Goal: Information Seeking & Learning: Learn about a topic

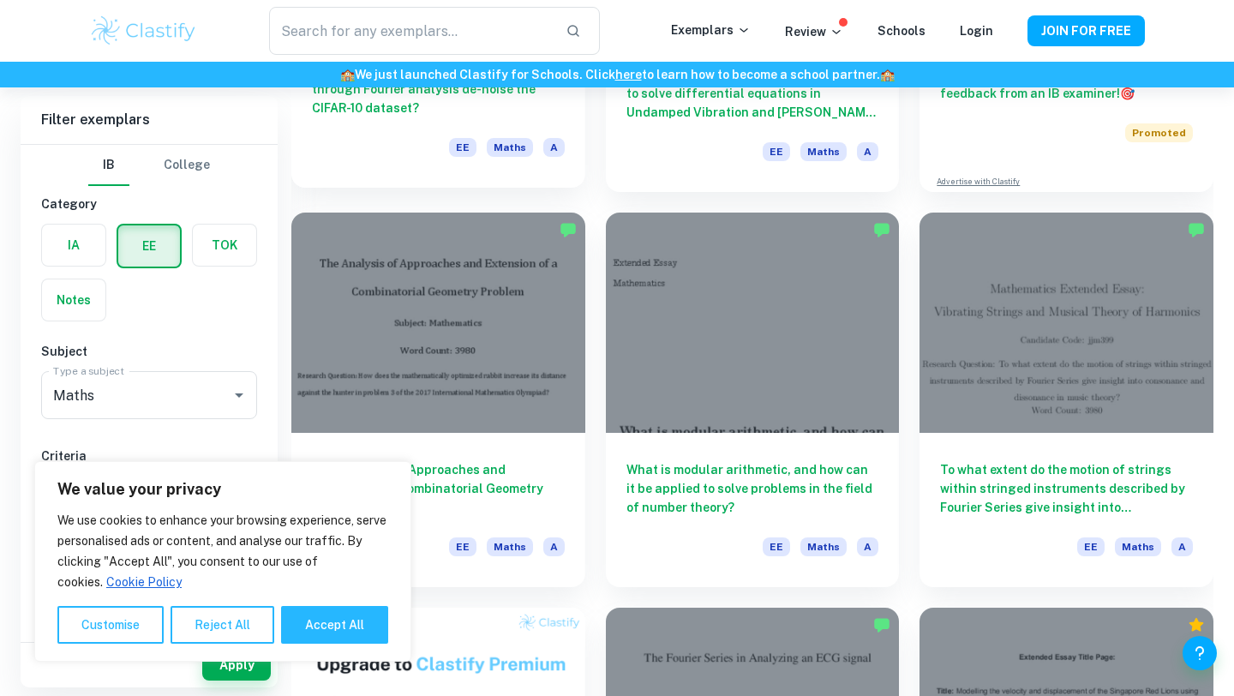
scroll to position [529, 0]
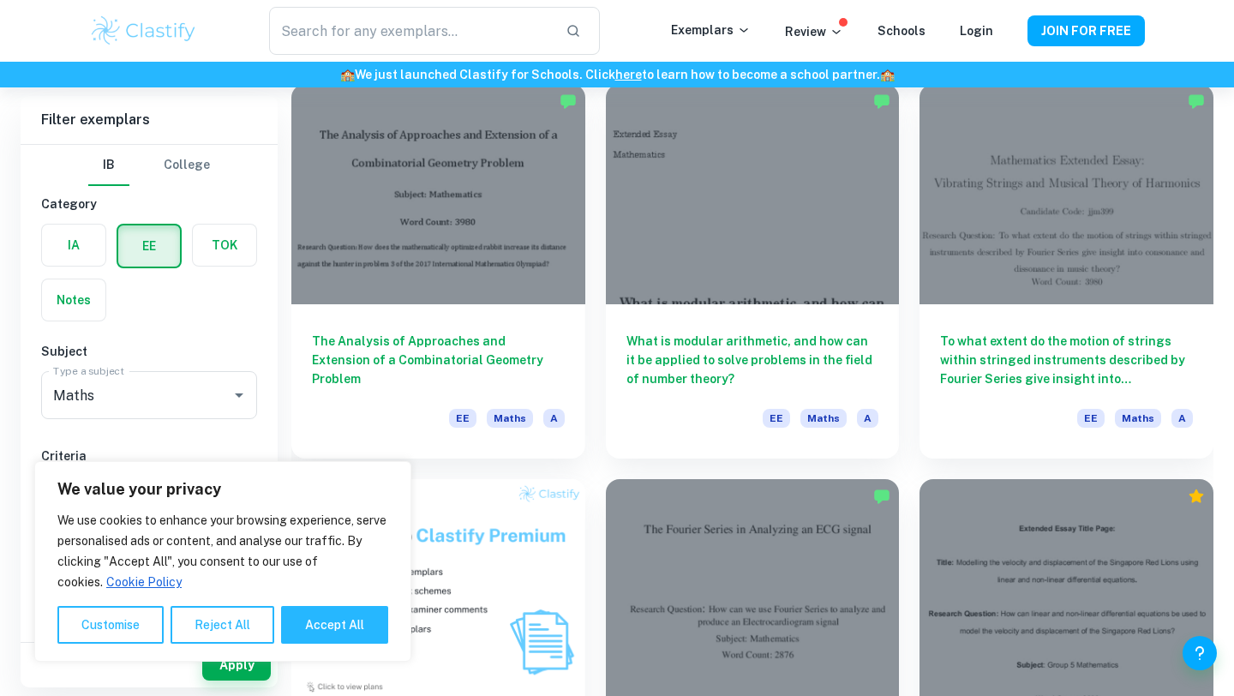
click at [312, 649] on div "We value your privacy We use cookies to enhance your browsing experience, serve…" at bounding box center [222, 561] width 377 height 201
click at [312, 631] on button "Accept All" at bounding box center [334, 625] width 107 height 38
checkbox input "true"
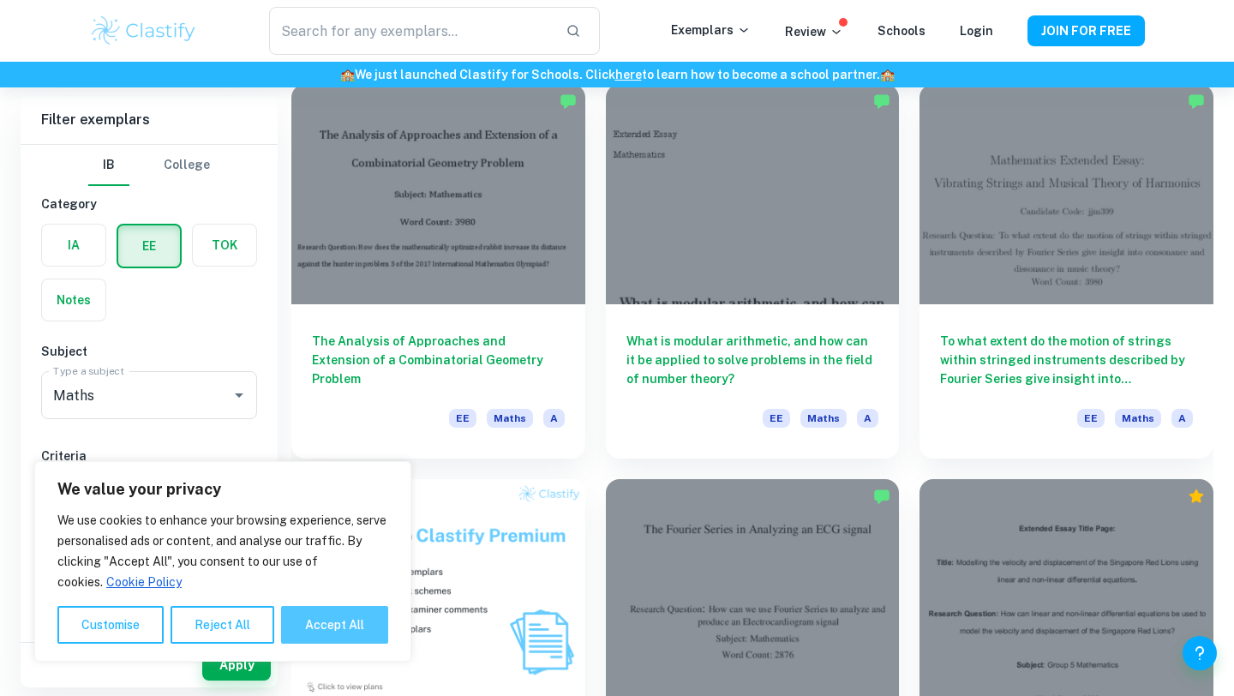
checkbox input "true"
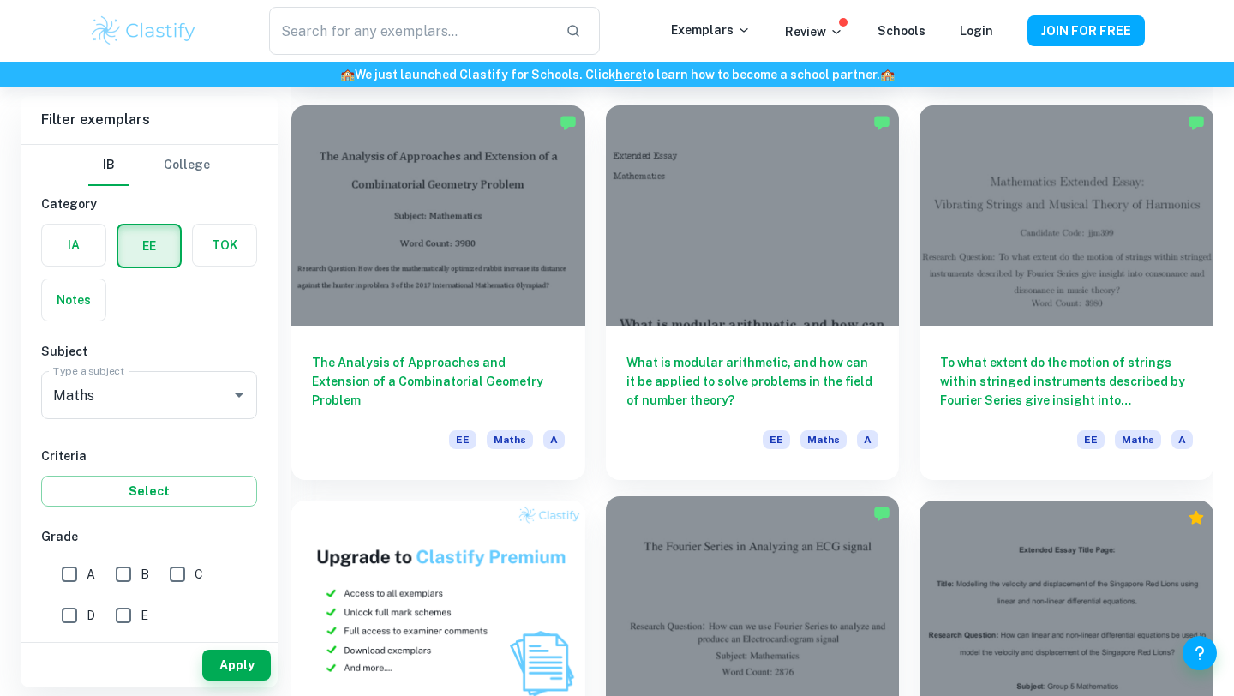
scroll to position [499, 0]
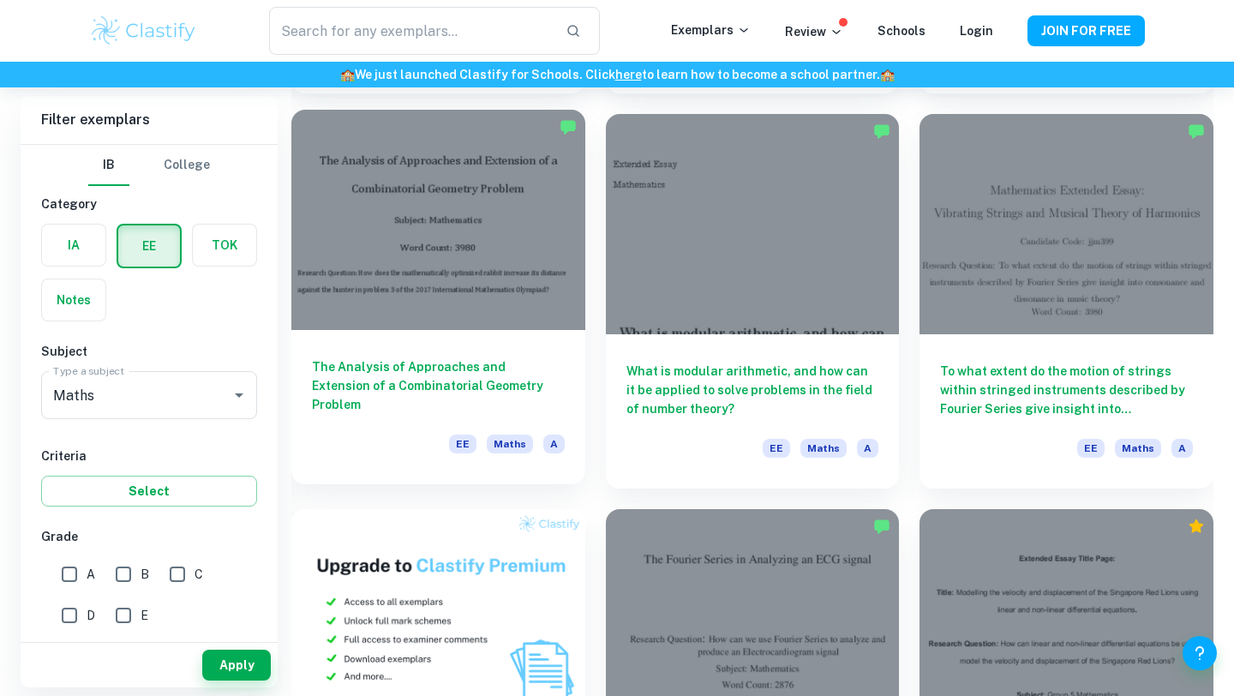
click at [520, 328] on div at bounding box center [438, 220] width 294 height 220
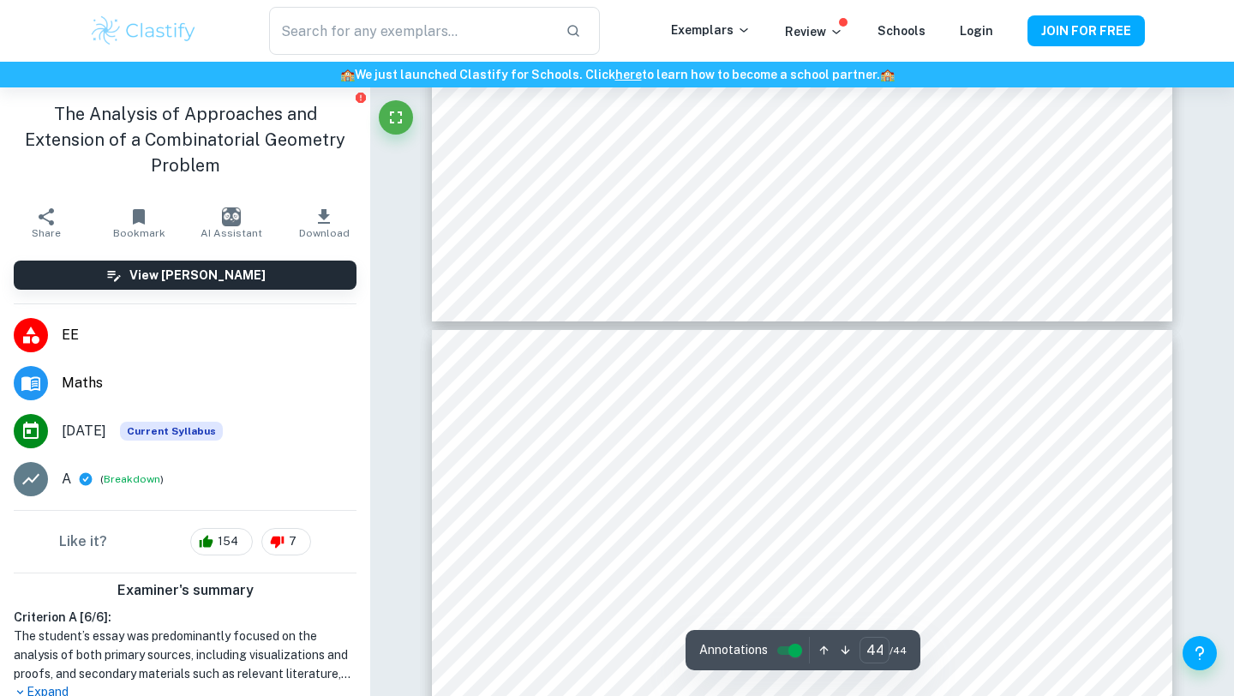
scroll to position [43025, 0]
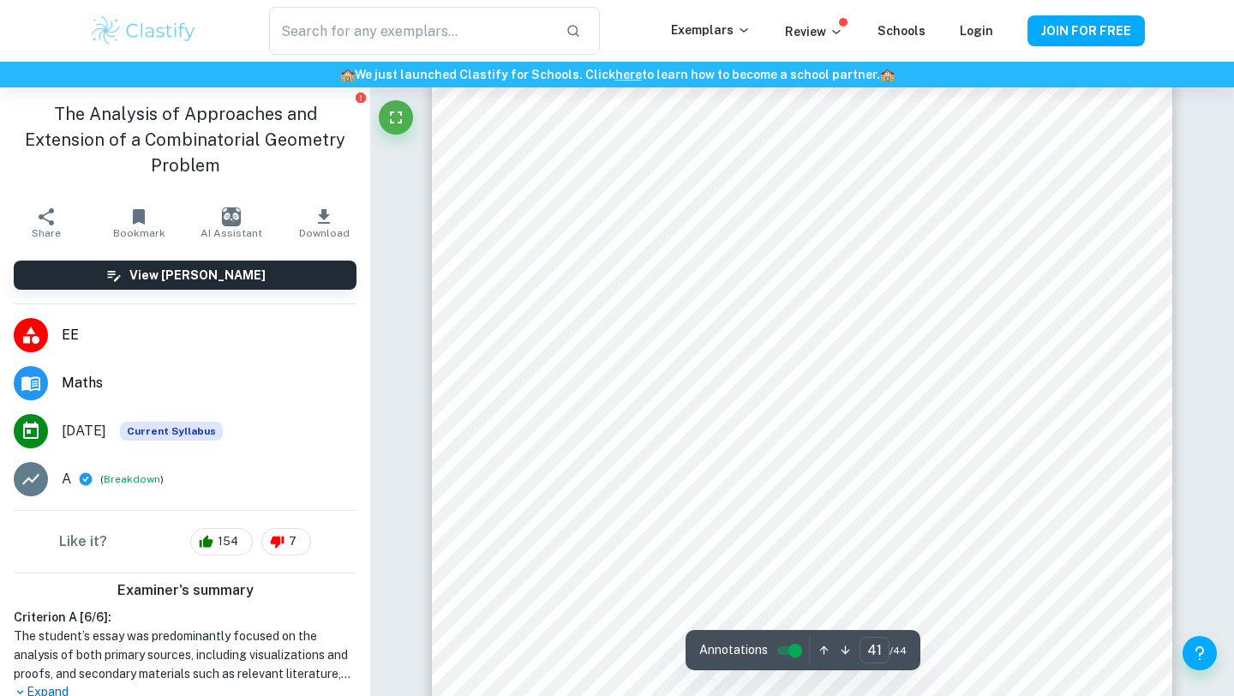
type input "40"
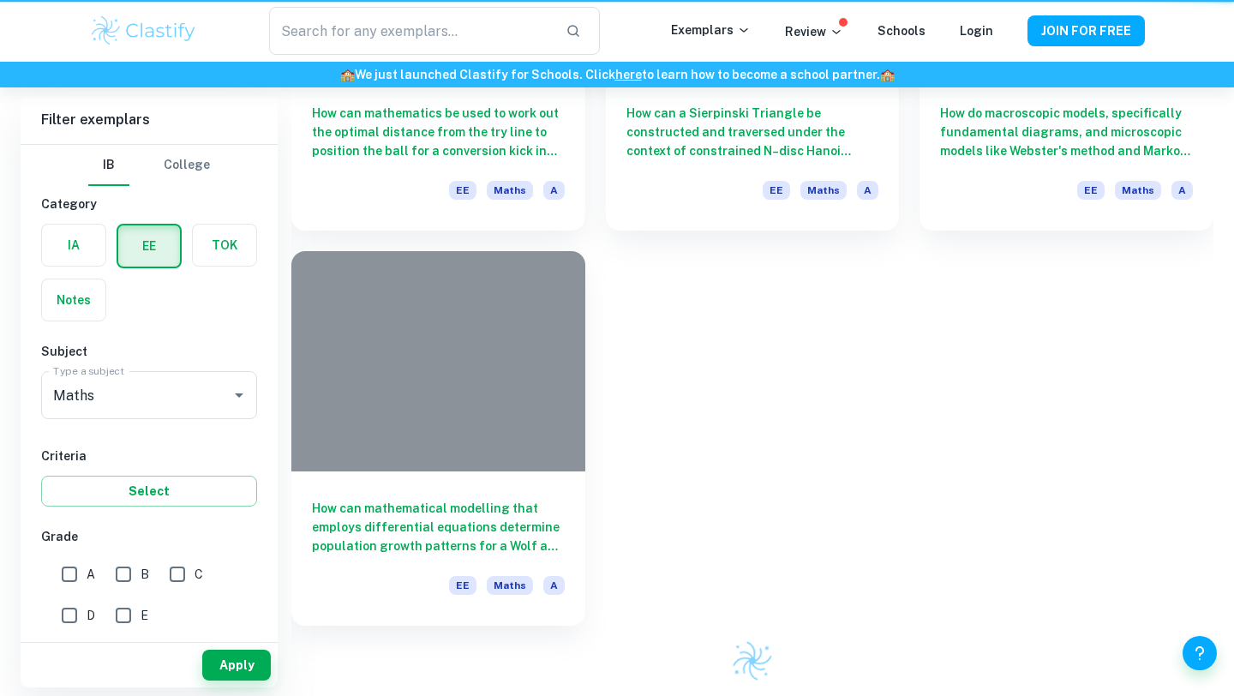
scroll to position [499, 0]
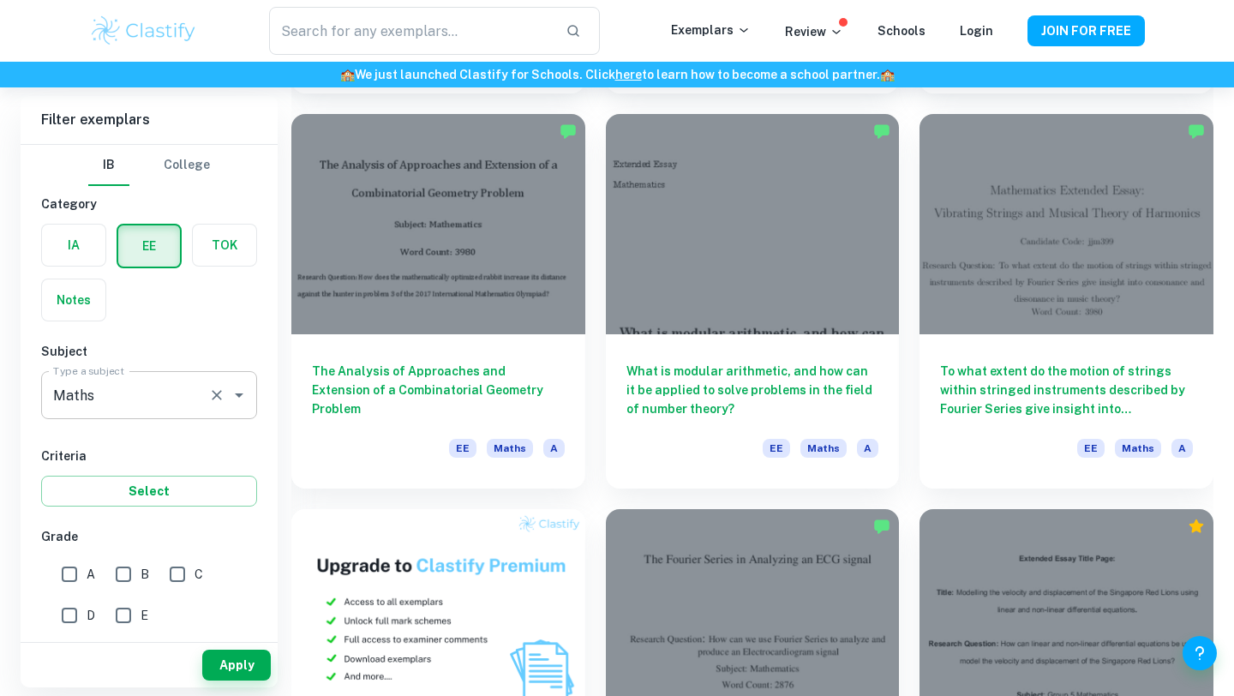
click at [151, 403] on input "Maths" at bounding box center [125, 395] width 153 height 33
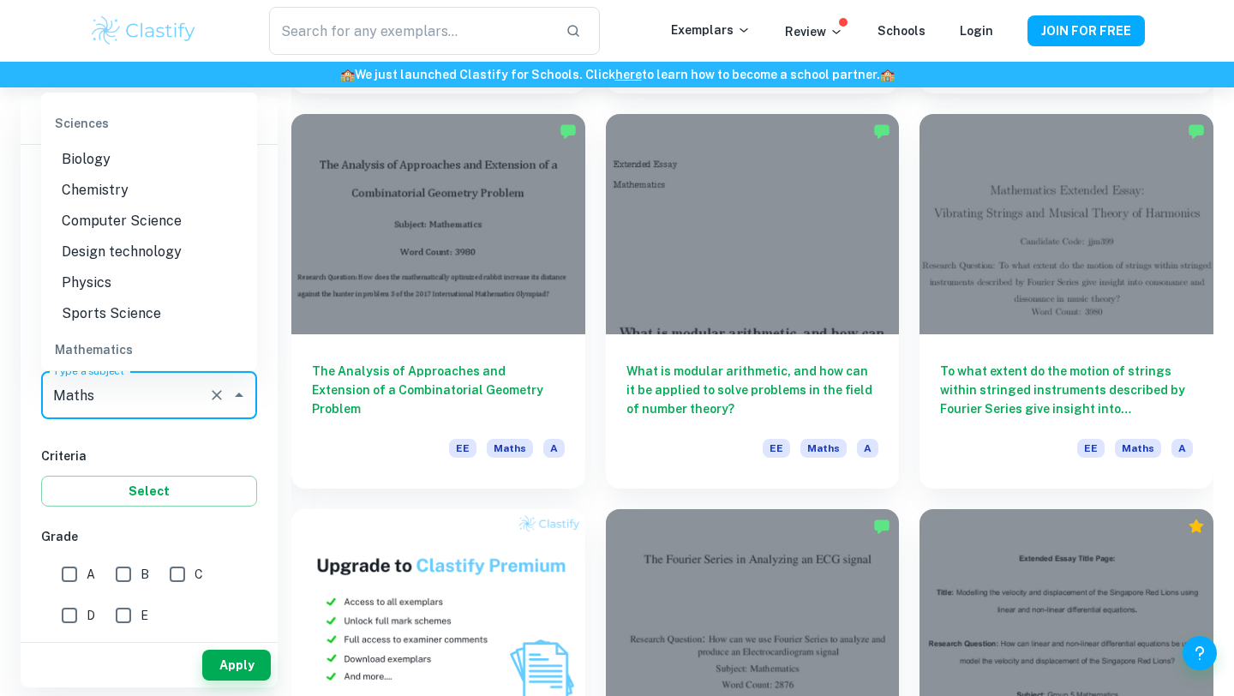
scroll to position [1904, 0]
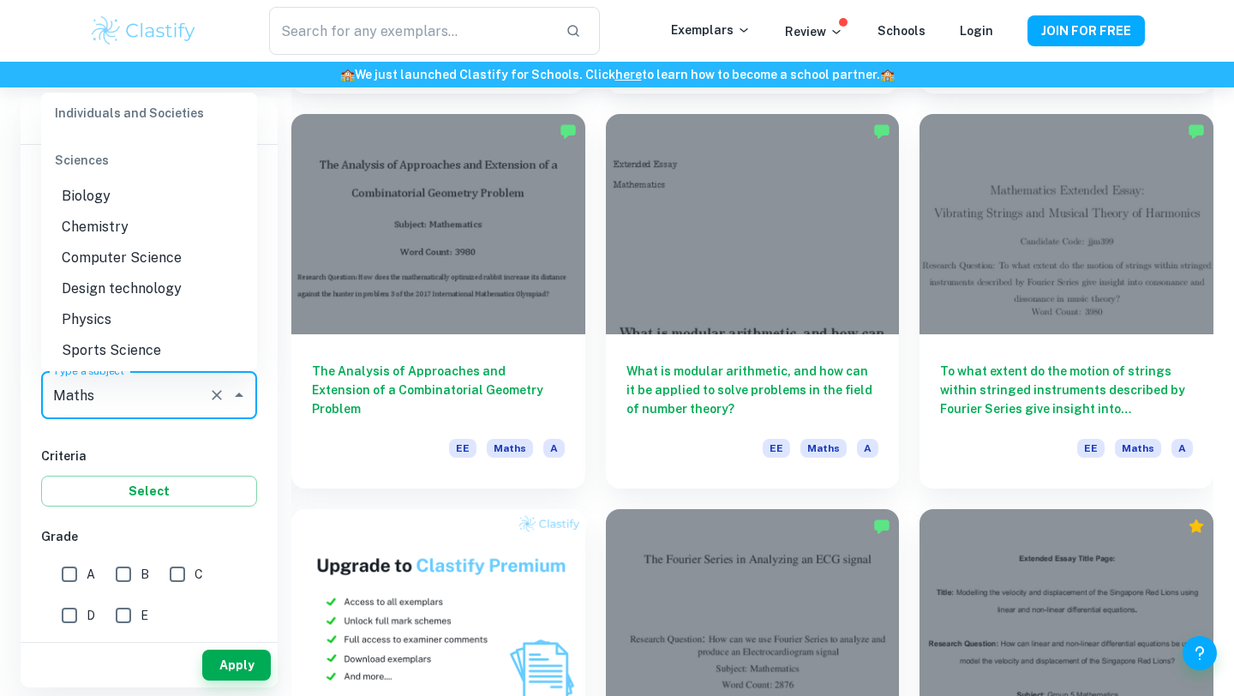
click at [117, 220] on li "Chemistry" at bounding box center [149, 227] width 216 height 31
type input "Chemistry"
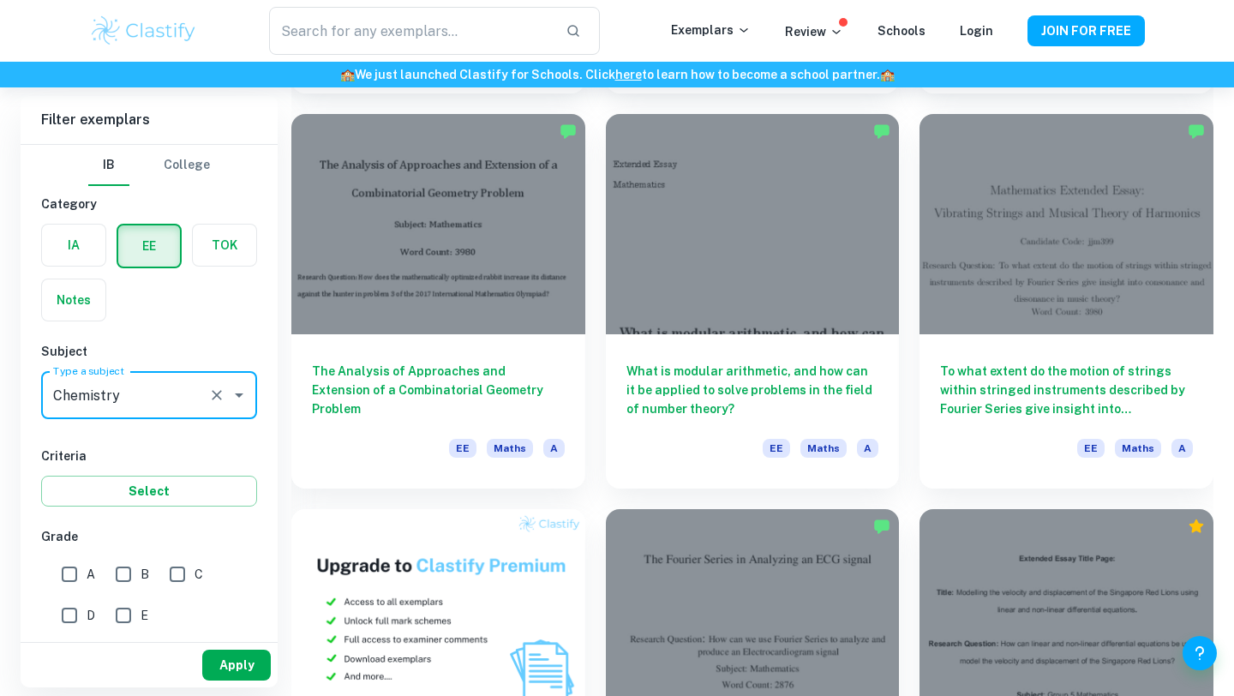
click at [245, 657] on button "Apply" at bounding box center [236, 665] width 69 height 31
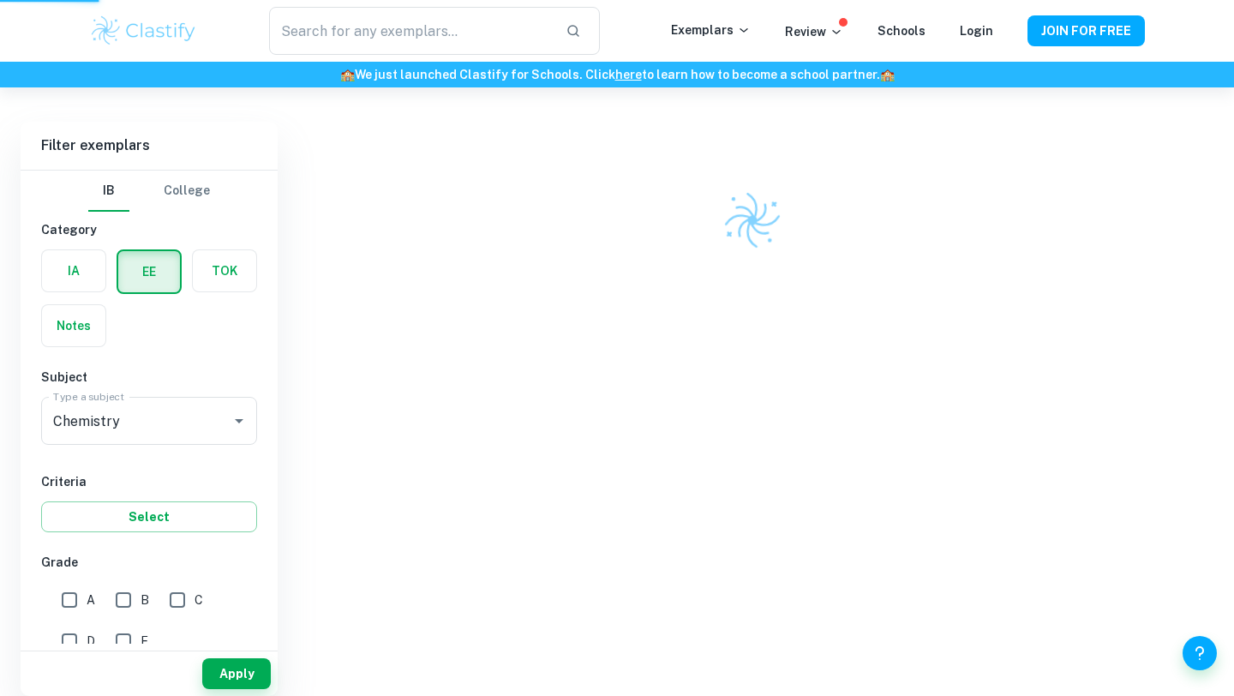
scroll to position [87, 0]
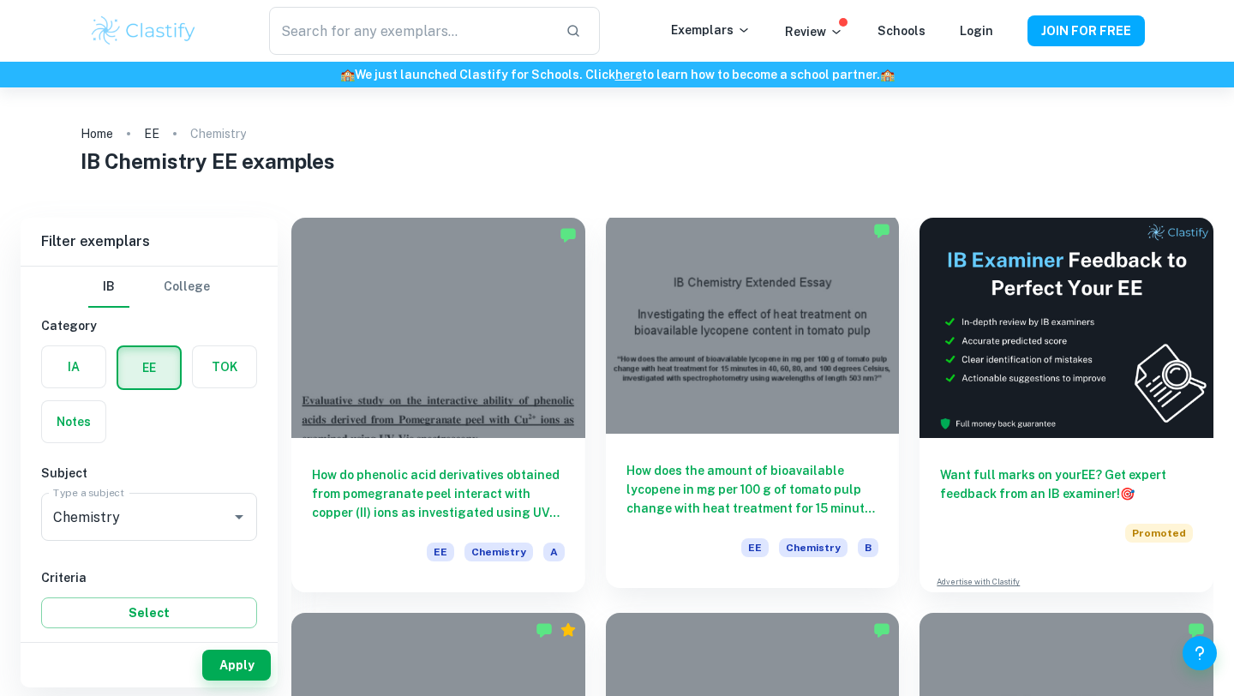
click at [835, 495] on h6 "How does the amount of bioavailable lycopene in mg per 100 g of tomato pulp cha…" at bounding box center [753, 489] width 253 height 57
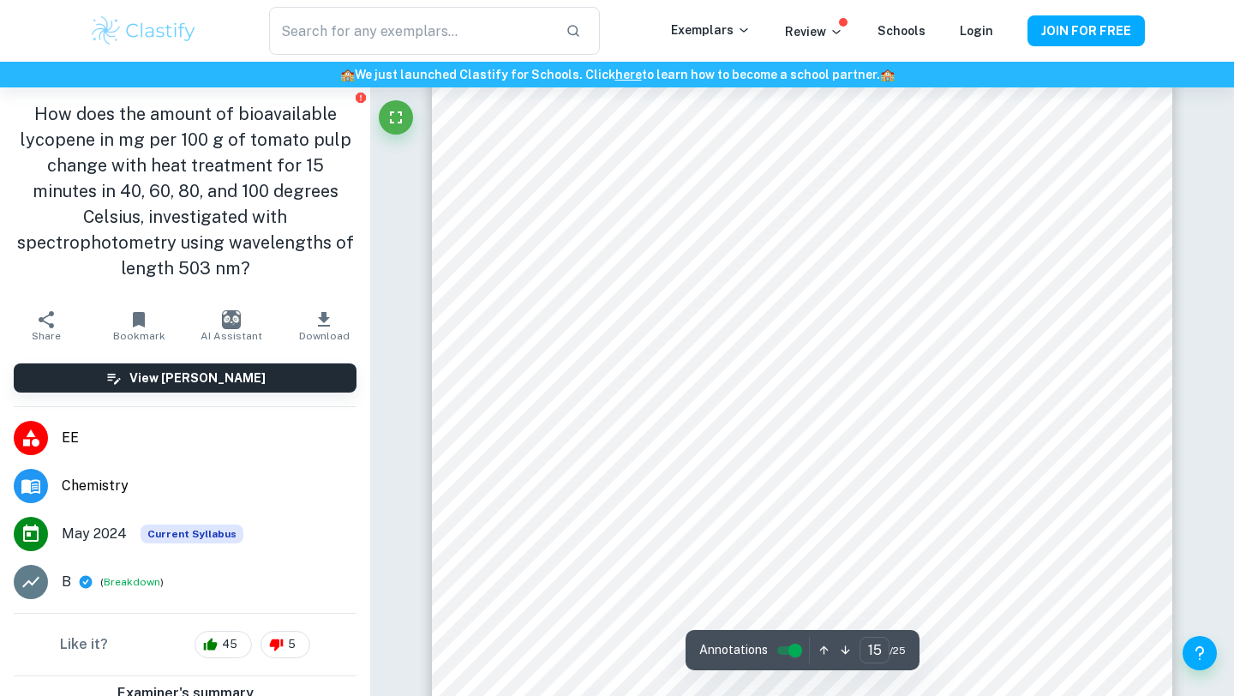
scroll to position [15291, 0]
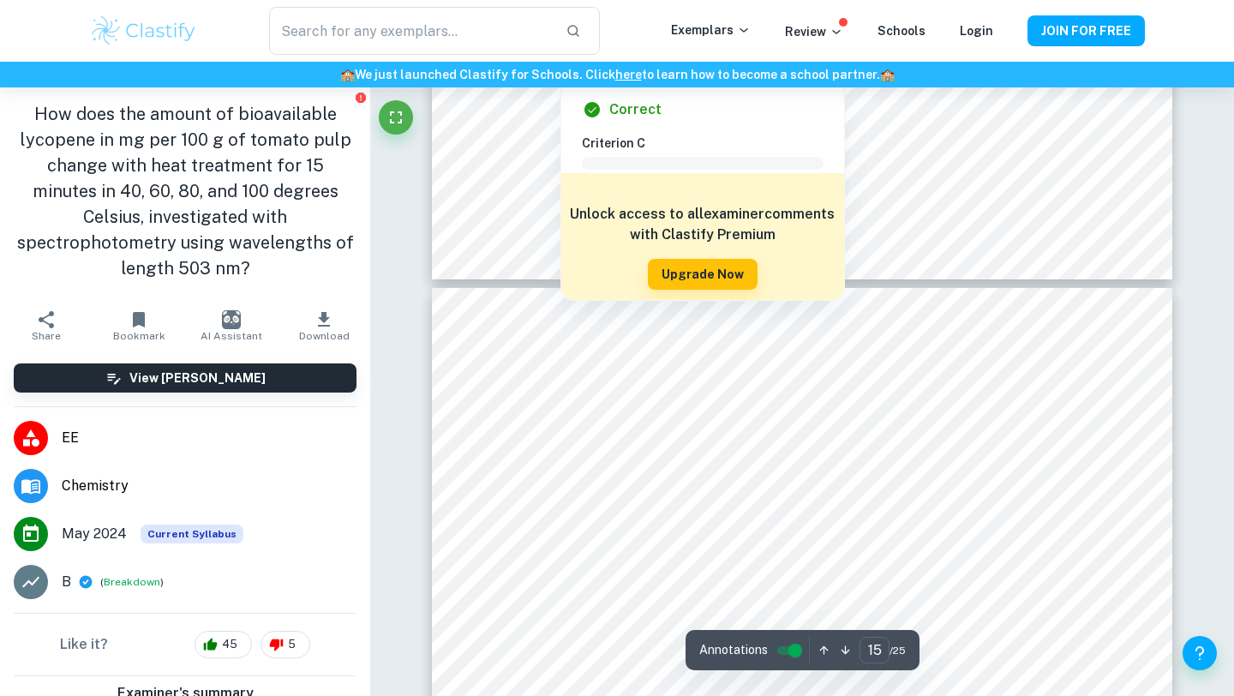
type input "16"
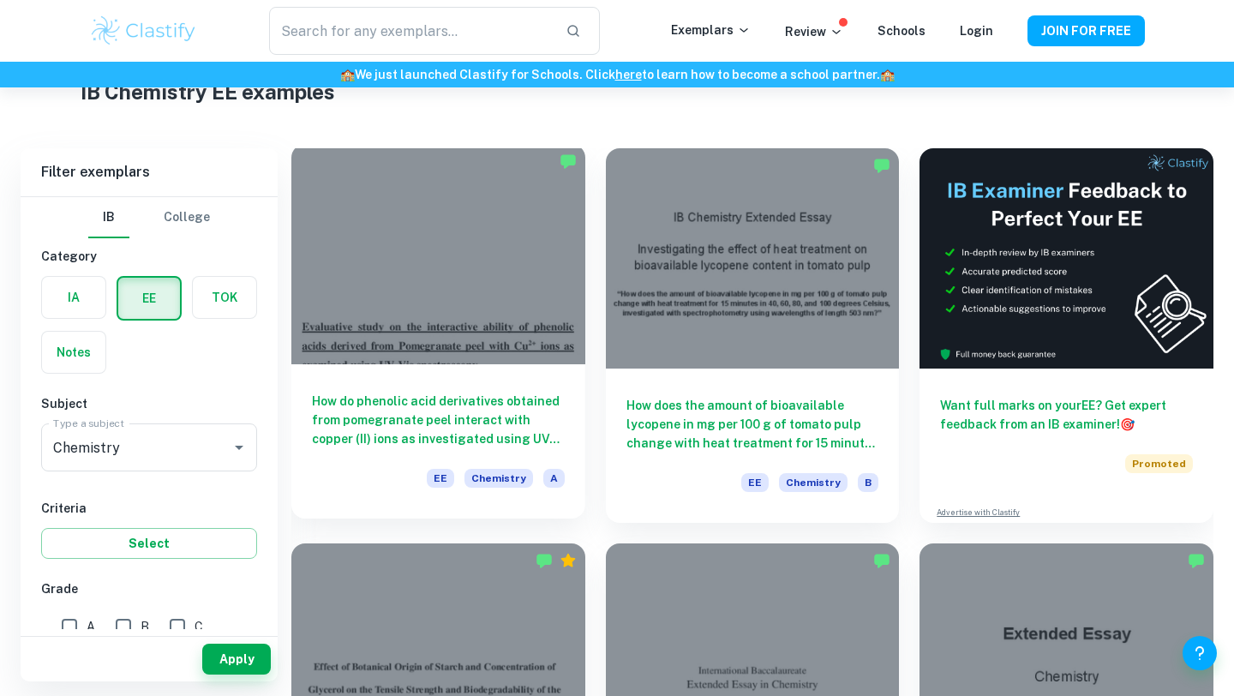
scroll to position [8, 0]
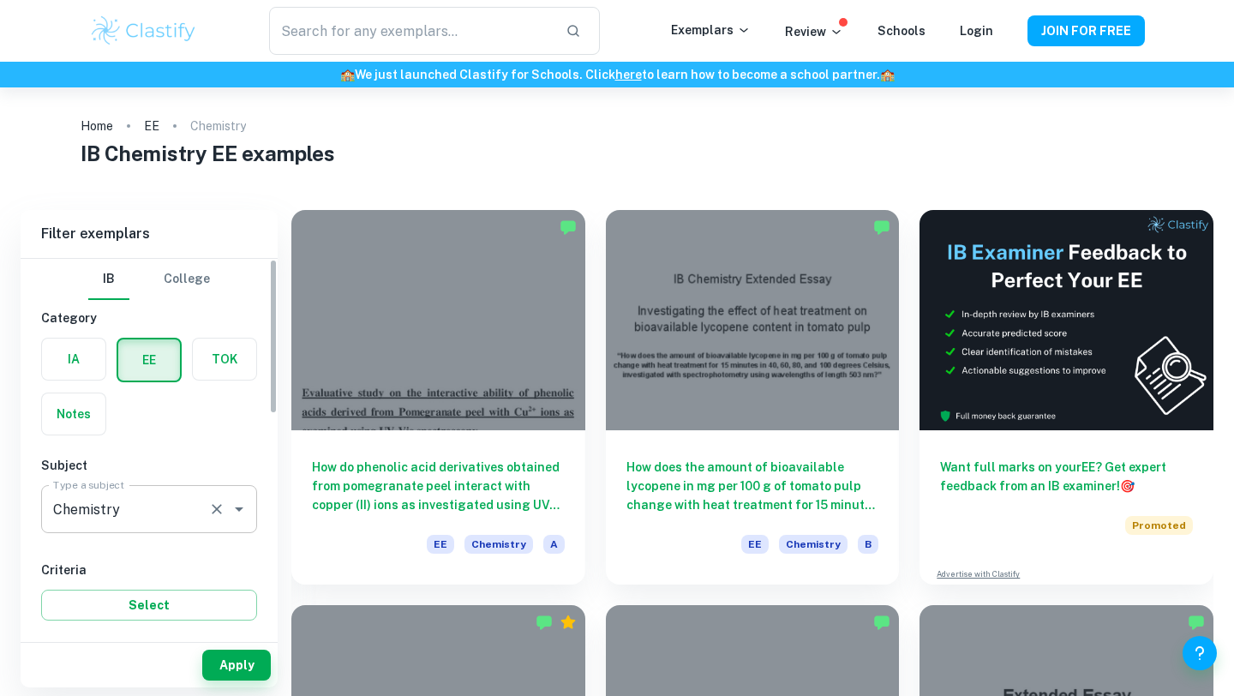
click at [201, 520] on input "Chemistry" at bounding box center [125, 509] width 153 height 33
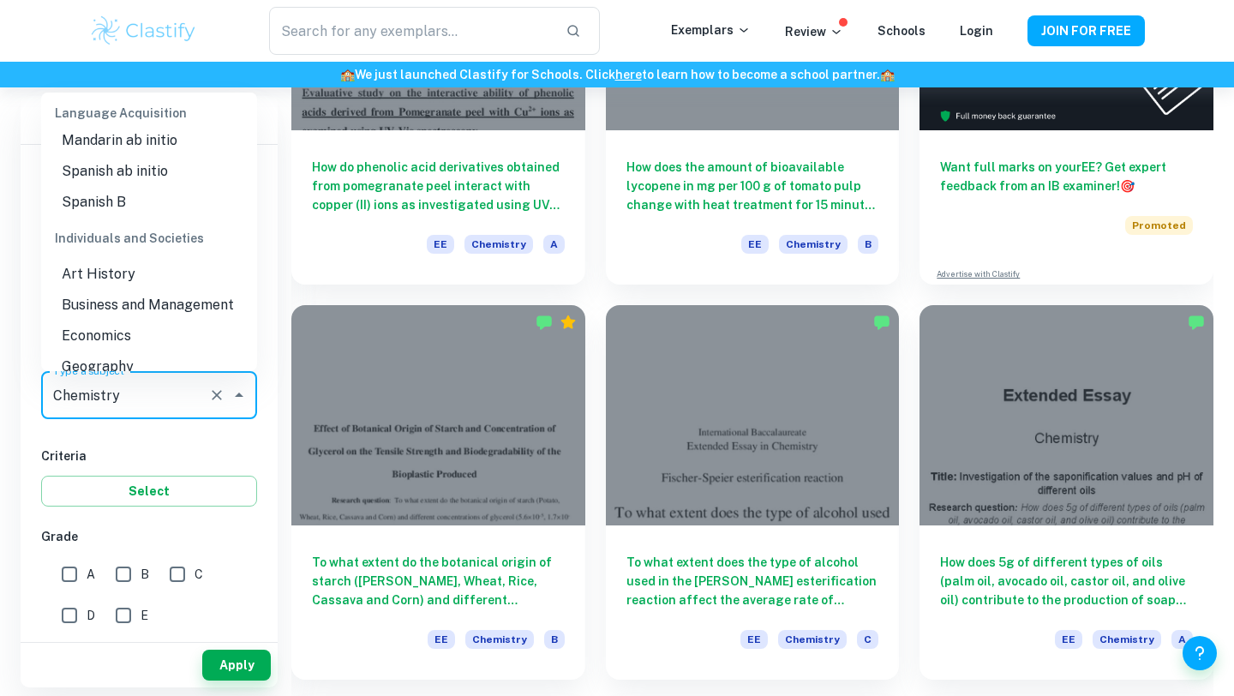
scroll to position [1392, 0]
click at [153, 307] on li "Business and Management" at bounding box center [149, 306] width 216 height 31
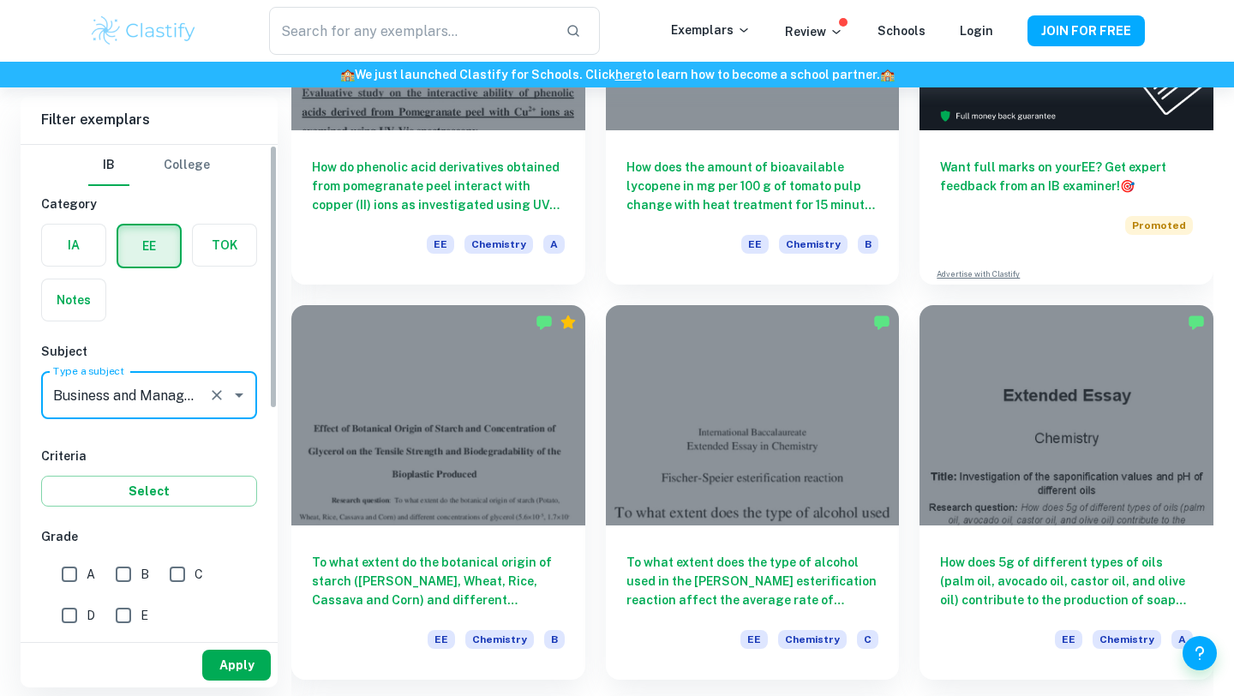
click at [217, 672] on button "Apply" at bounding box center [236, 665] width 69 height 31
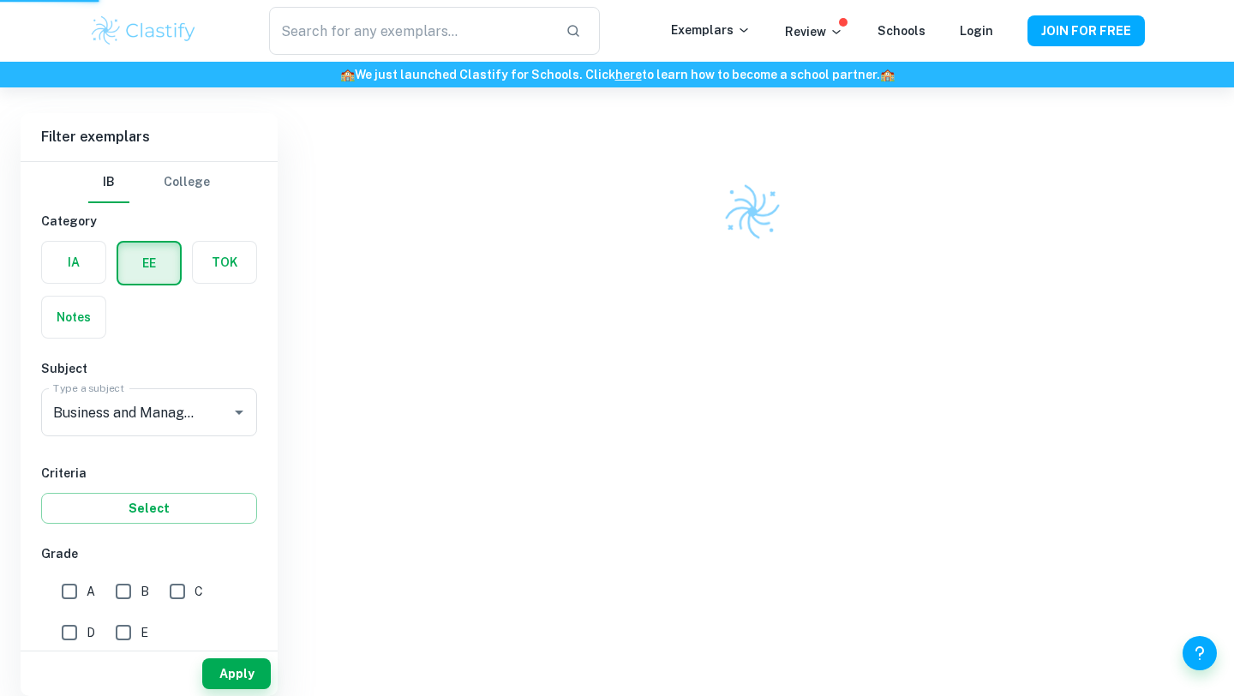
scroll to position [87, 0]
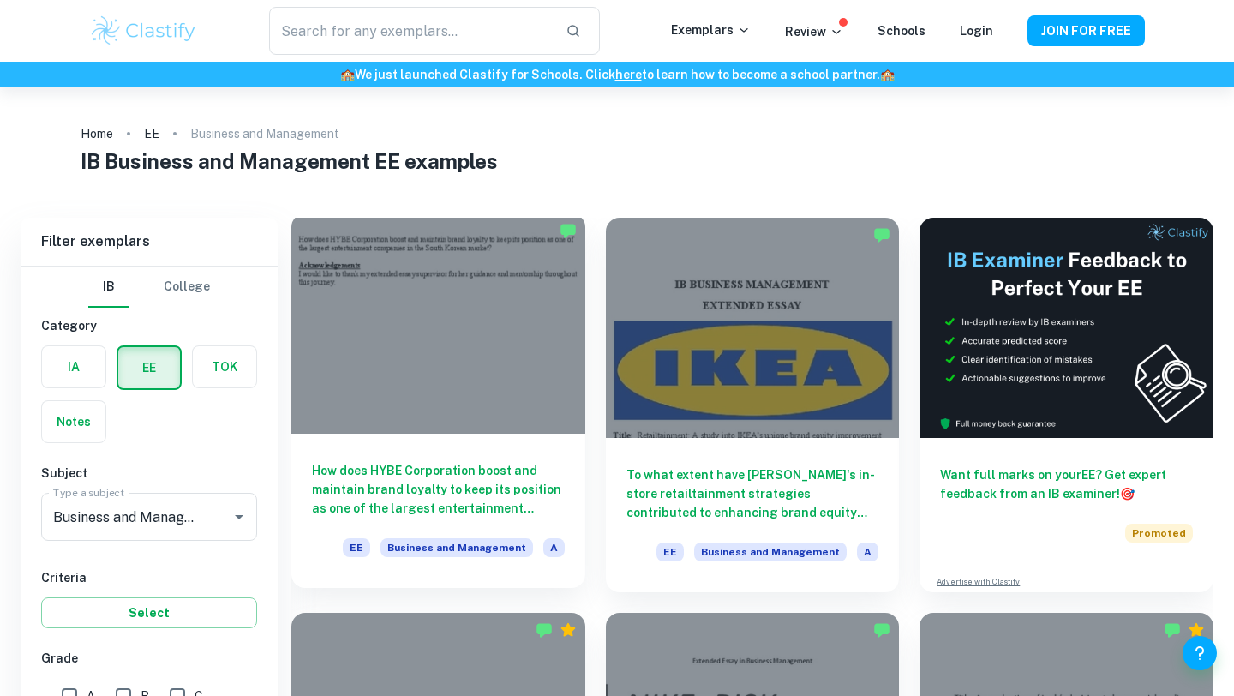
scroll to position [153, 0]
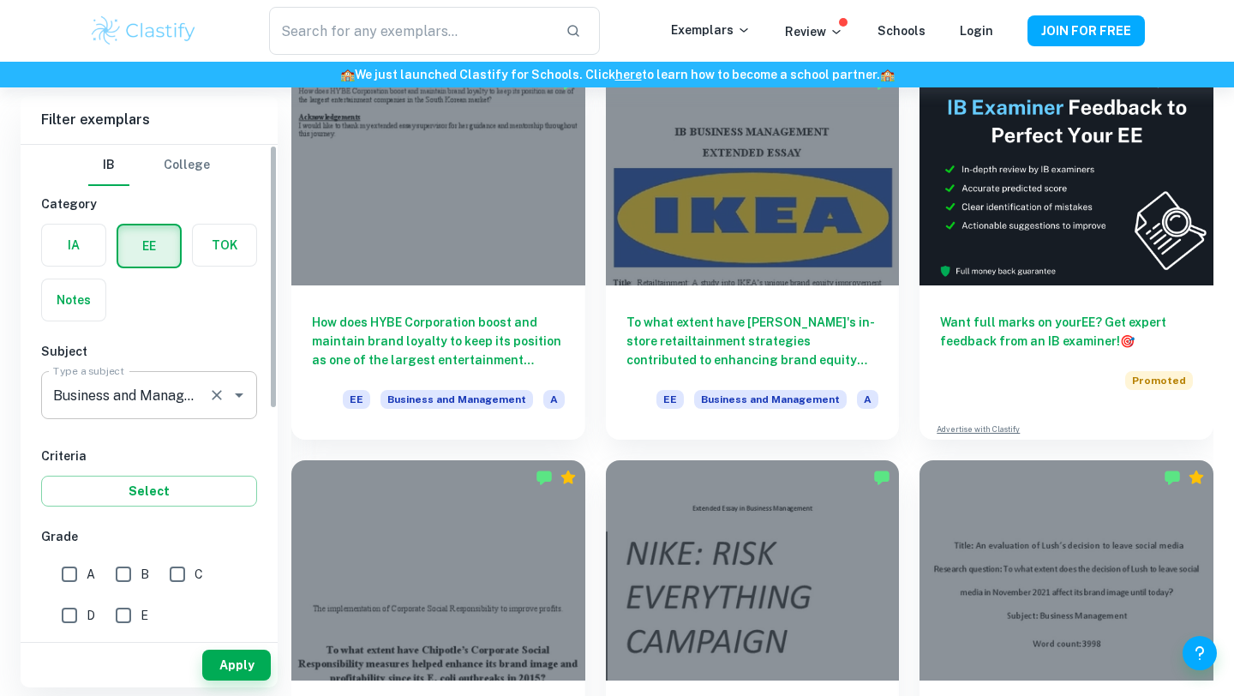
click at [212, 409] on div "Business and Management Type a subject" at bounding box center [149, 395] width 216 height 48
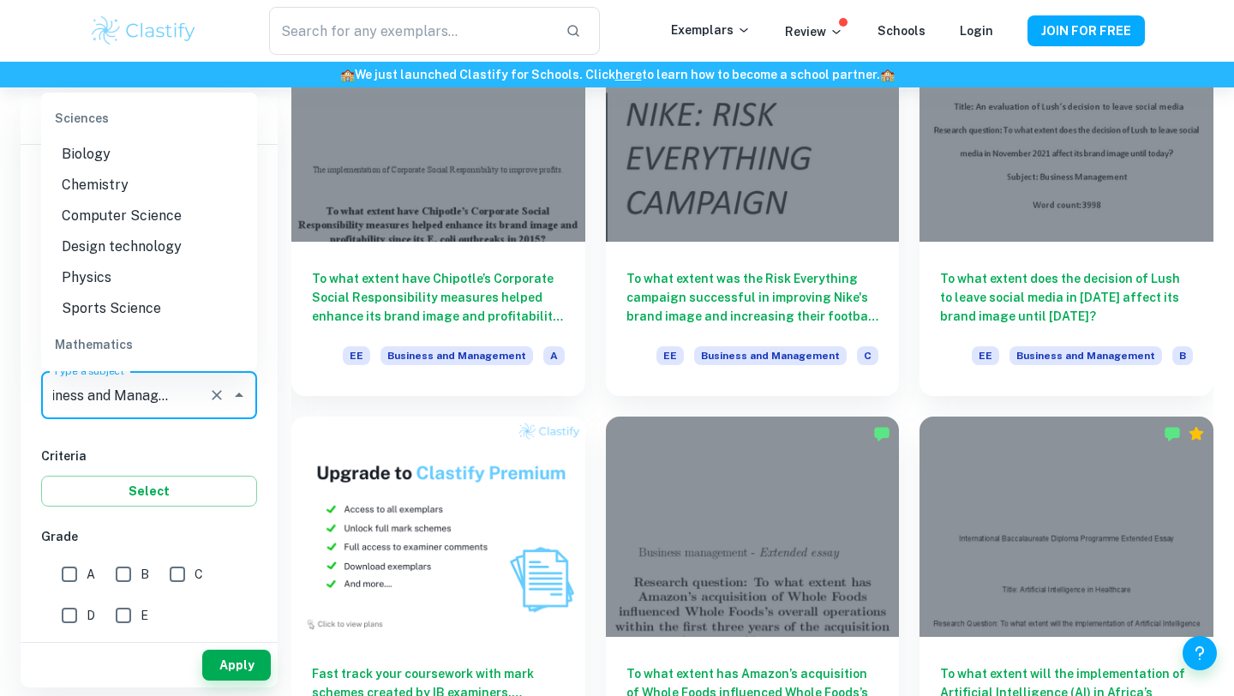
scroll to position [1950, 0]
click at [140, 271] on li "Physics" at bounding box center [149, 273] width 216 height 31
type input "Physics"
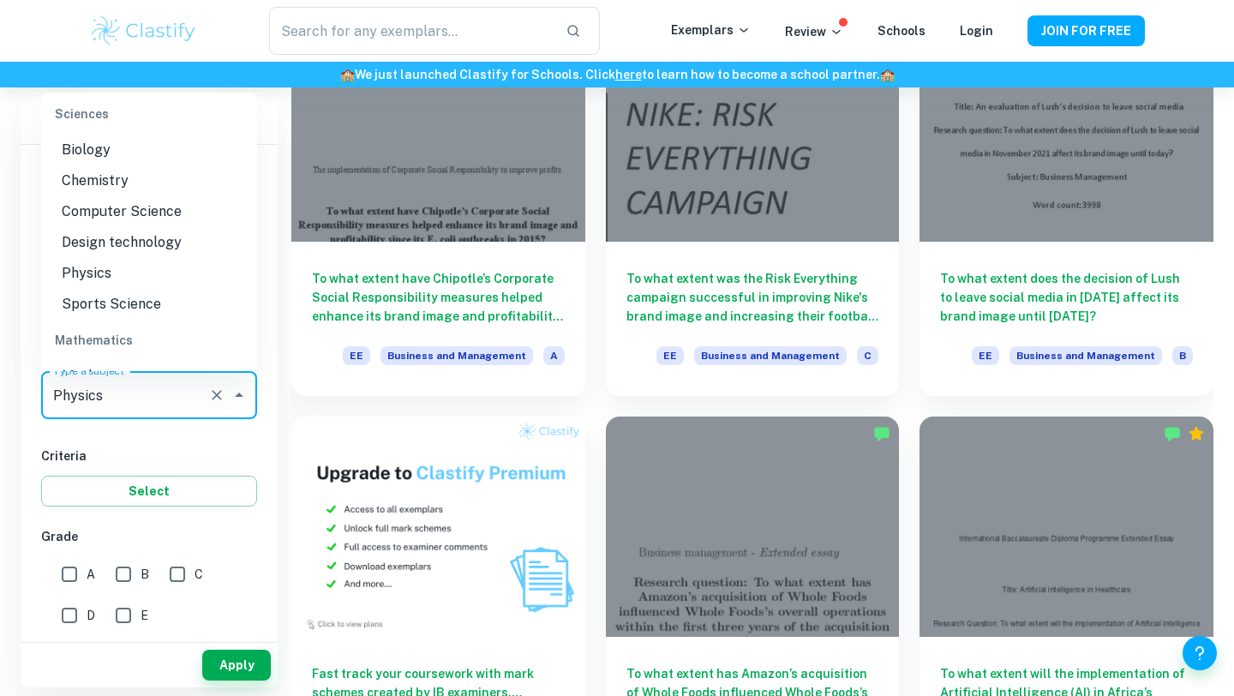
scroll to position [0, 0]
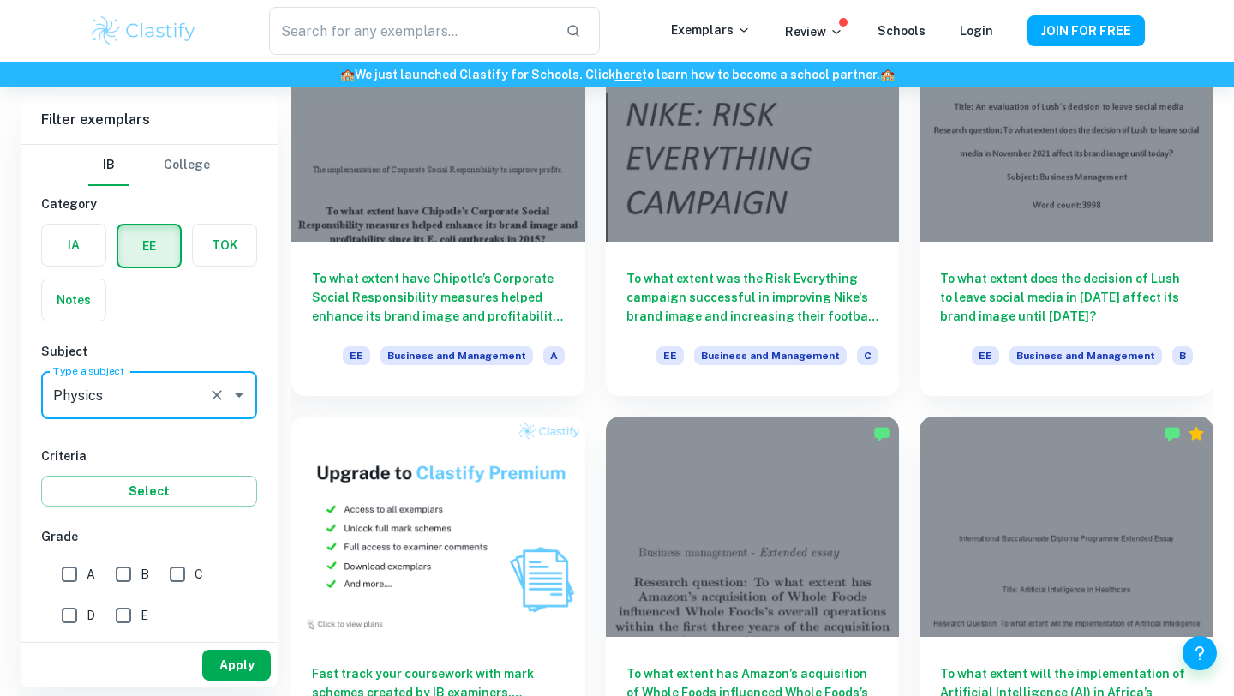
click at [245, 659] on button "Apply" at bounding box center [236, 665] width 69 height 31
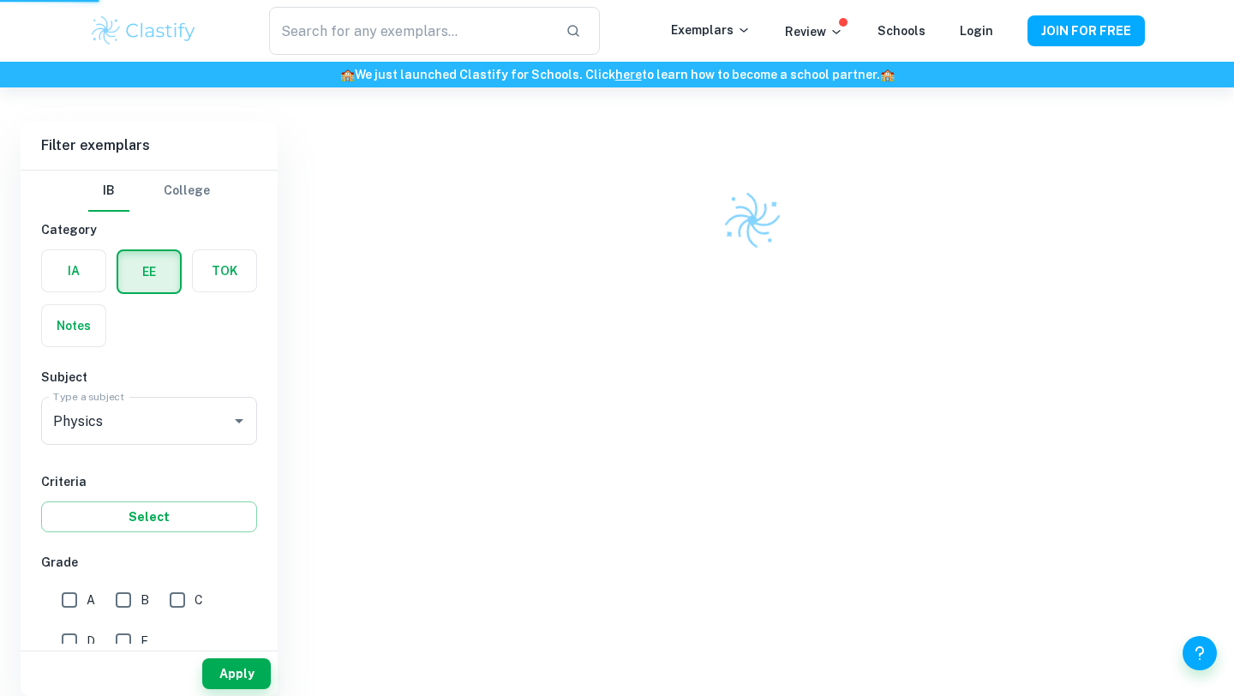
scroll to position [87, 0]
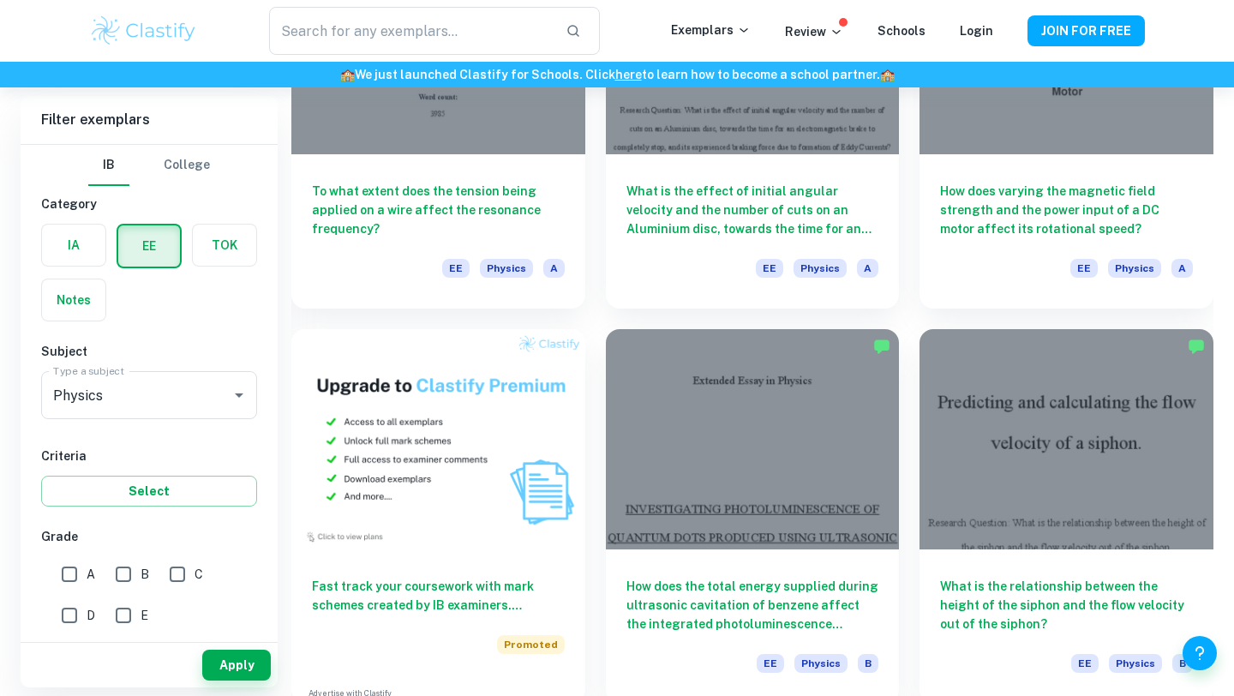
scroll to position [674, 0]
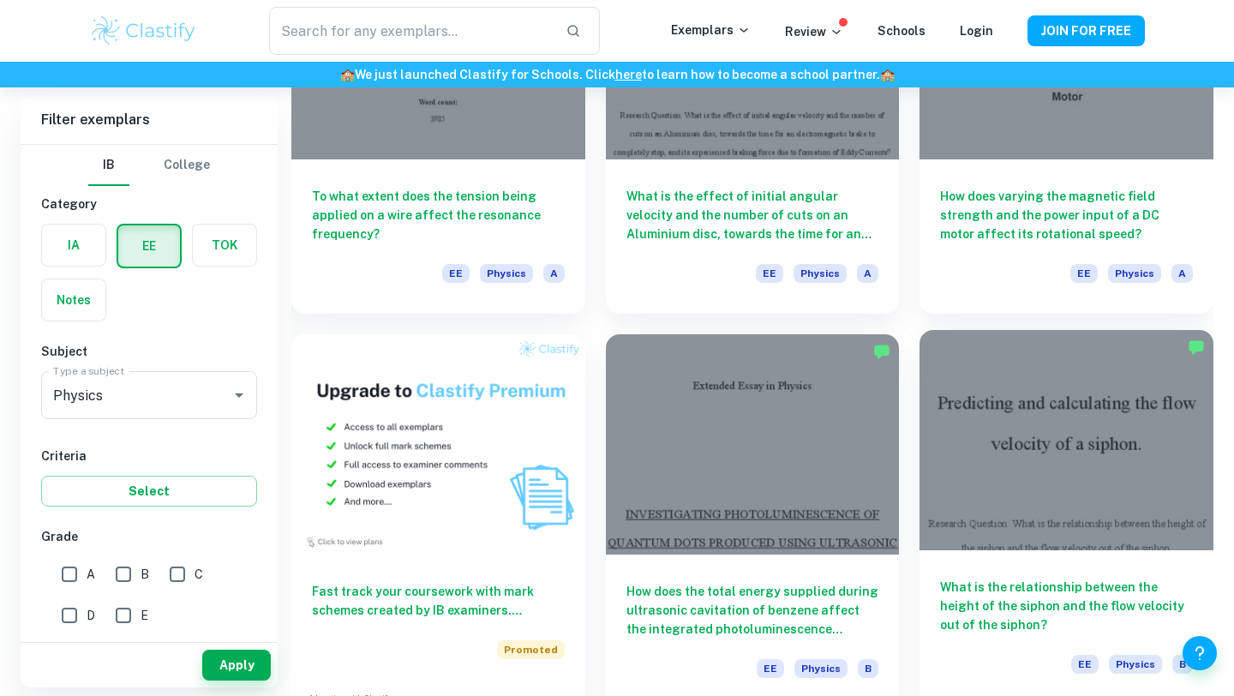
click at [969, 573] on div "What is the relationship between the height of the siphon and the flow velocity…" at bounding box center [1067, 627] width 294 height 154
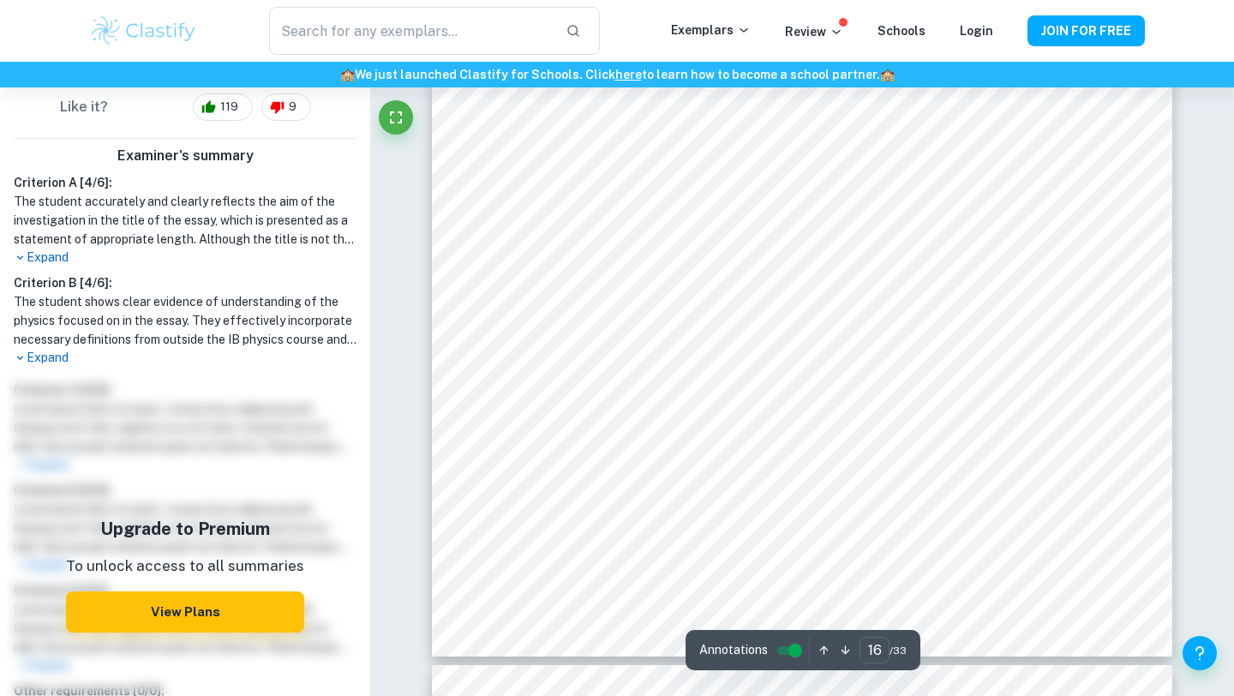
scroll to position [16696, 0]
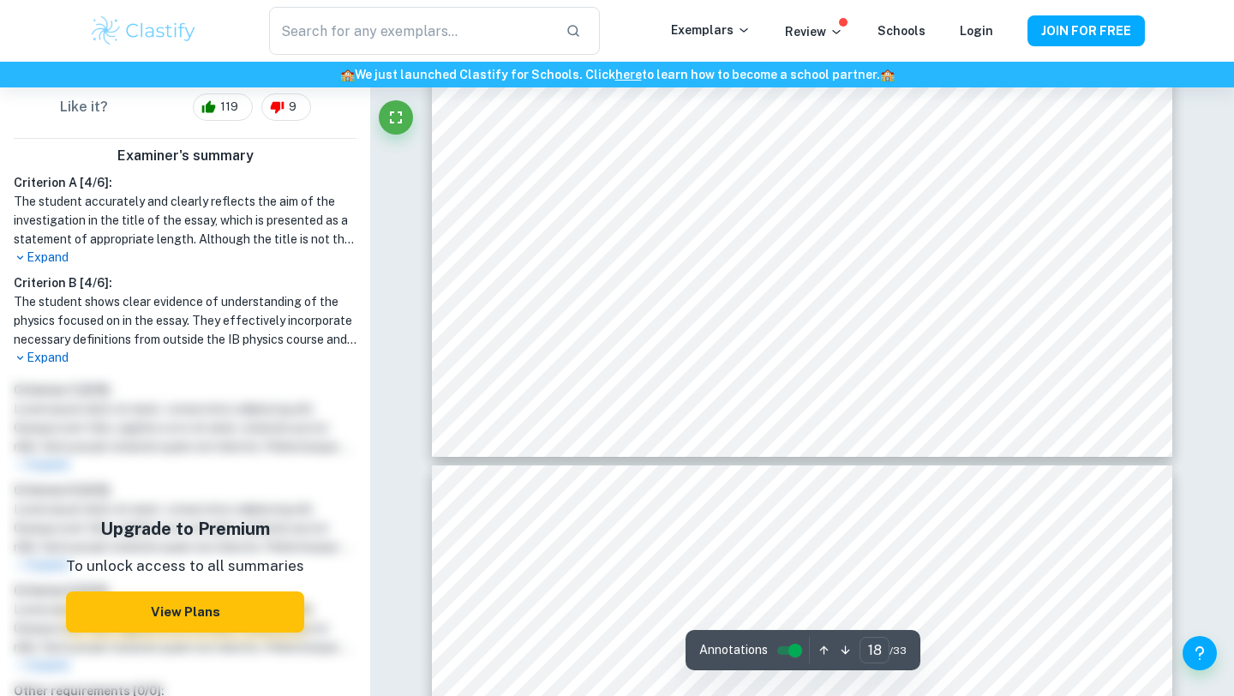
type input "19"
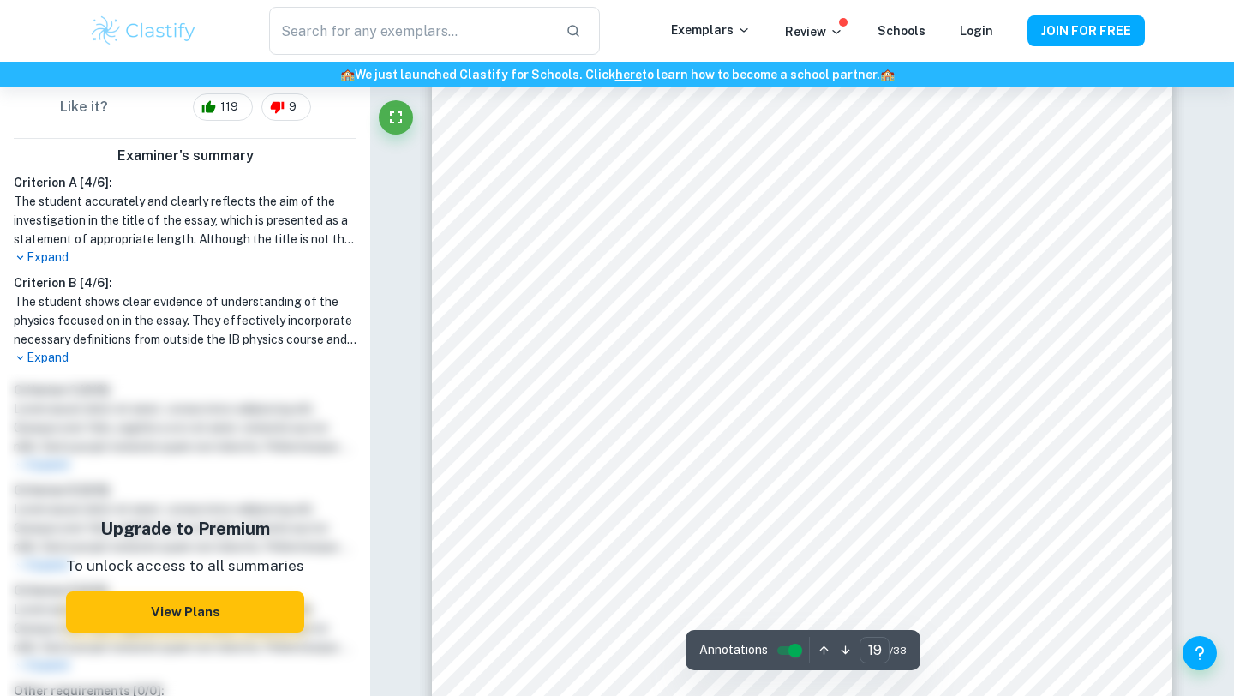
scroll to position [19662, 0]
click at [64, 257] on p "Expand" at bounding box center [185, 258] width 343 height 18
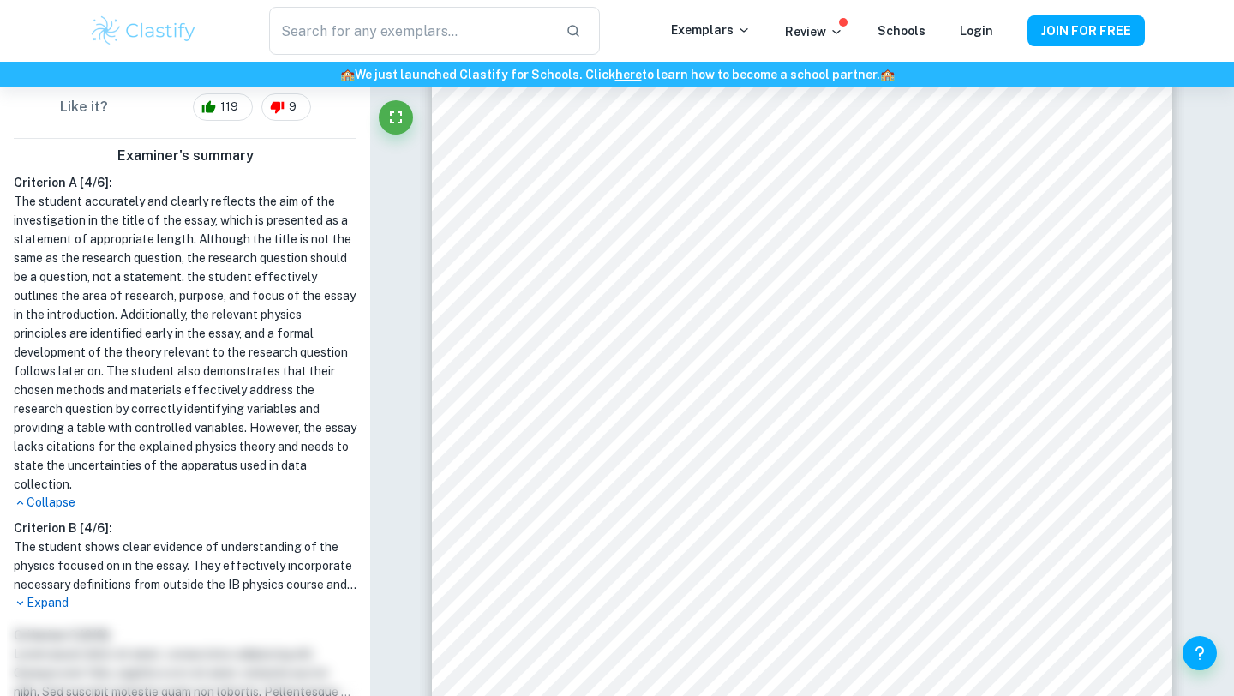
scroll to position [445, 0]
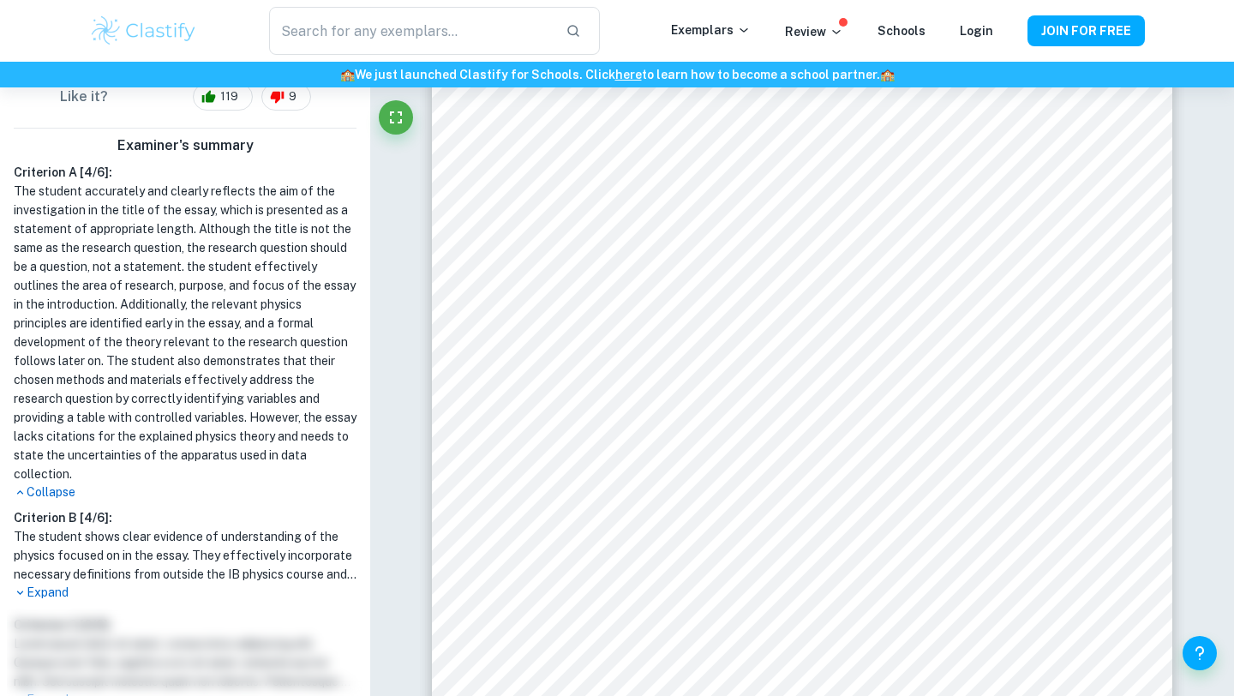
click at [129, 243] on h1 "The student accurately and clearly reflects the aim of the investigation in the…" at bounding box center [185, 333] width 343 height 302
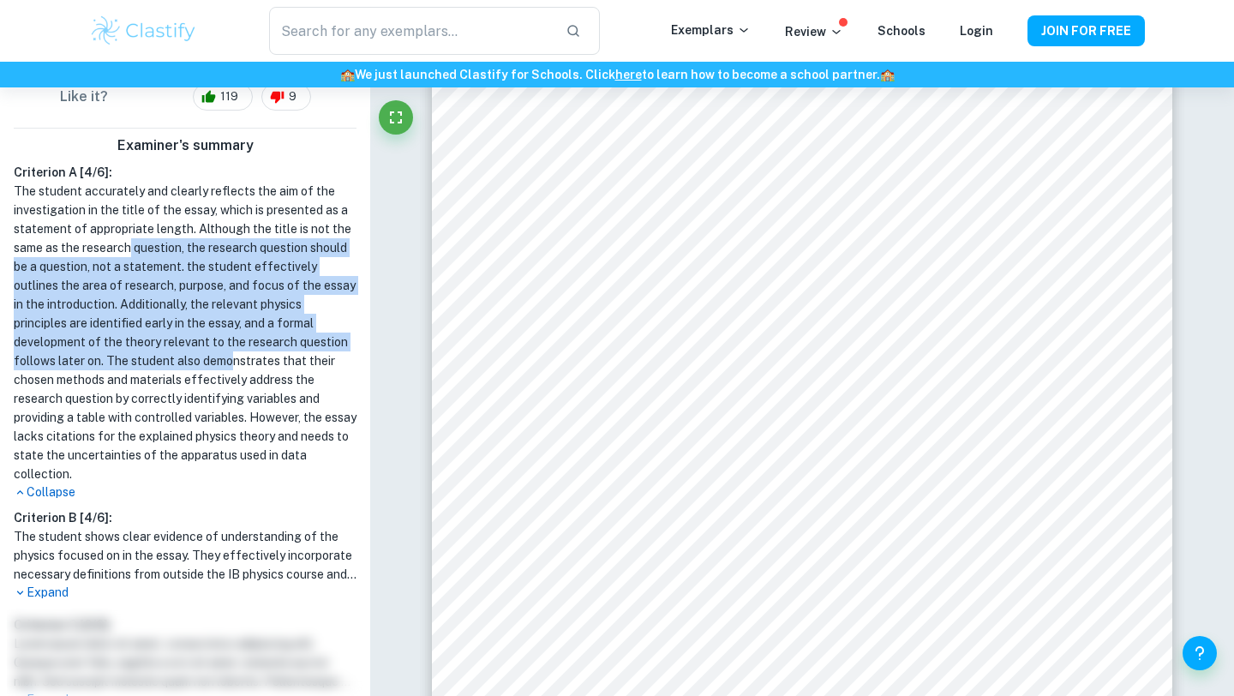
drag, startPoint x: 129, startPoint y: 243, endPoint x: 231, endPoint y: 365, distance: 159.5
click at [231, 364] on h1 "The student accurately and clearly reflects the aim of the investigation in the…" at bounding box center [185, 333] width 343 height 302
click at [231, 365] on h1 "The student accurately and clearly reflects the aim of the investigation in the…" at bounding box center [185, 333] width 343 height 302
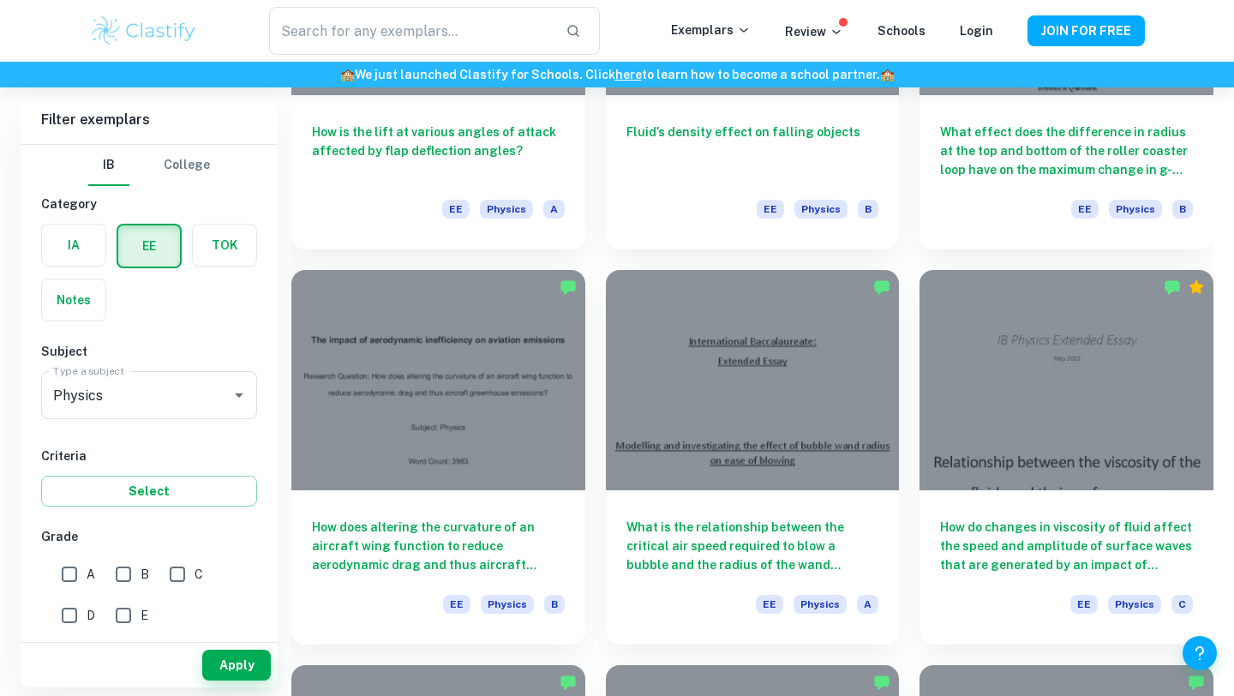
scroll to position [1517, 0]
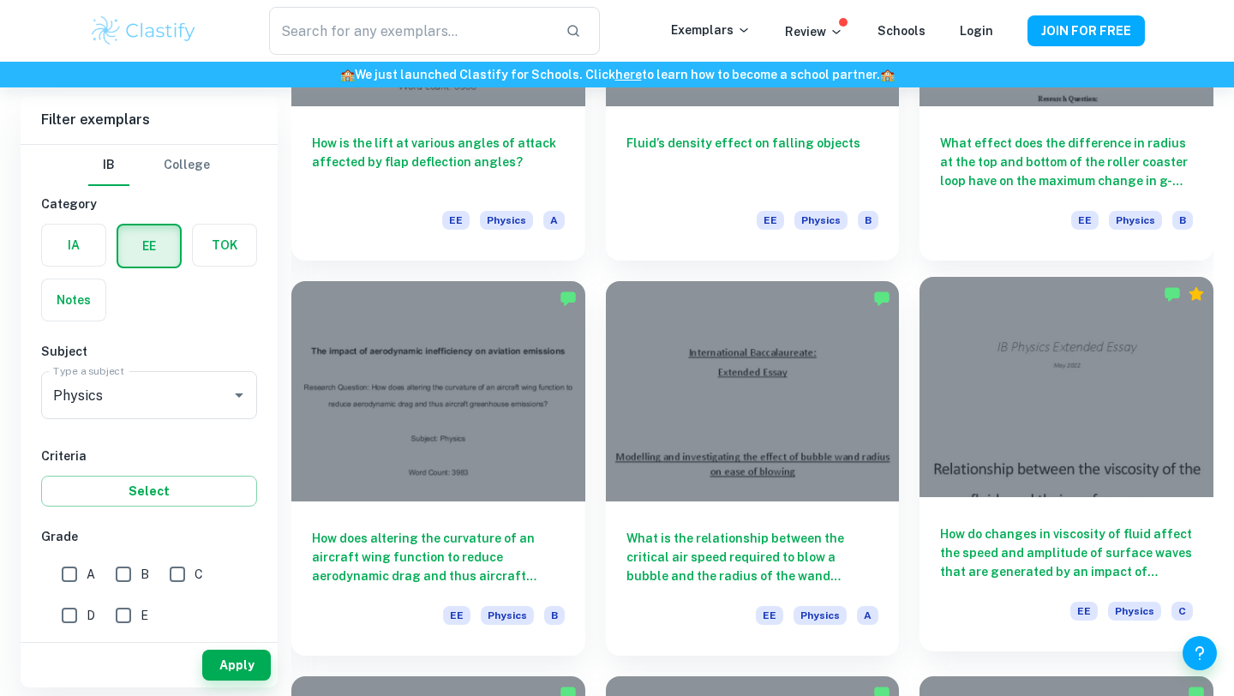
click at [1006, 543] on h6 "How do changes in viscosity of fluid affect the speed and amplitude of surface …" at bounding box center [1066, 553] width 253 height 57
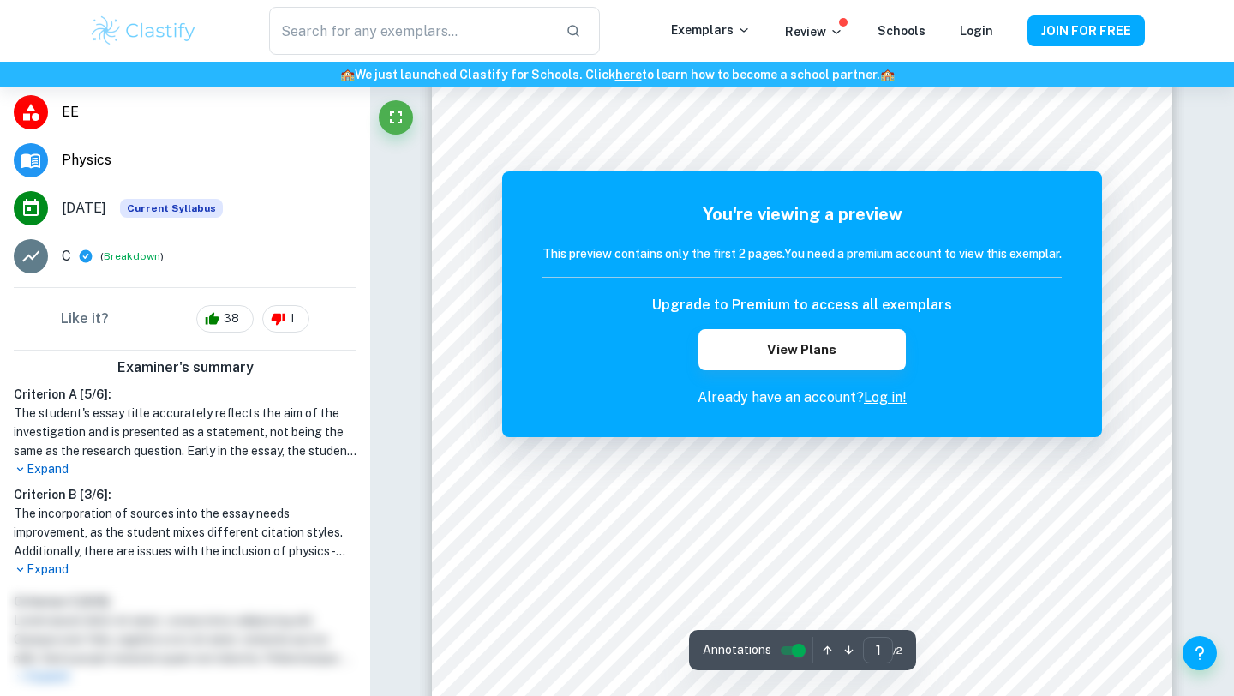
scroll to position [62, 0]
click at [61, 568] on p "Expand" at bounding box center [185, 570] width 343 height 18
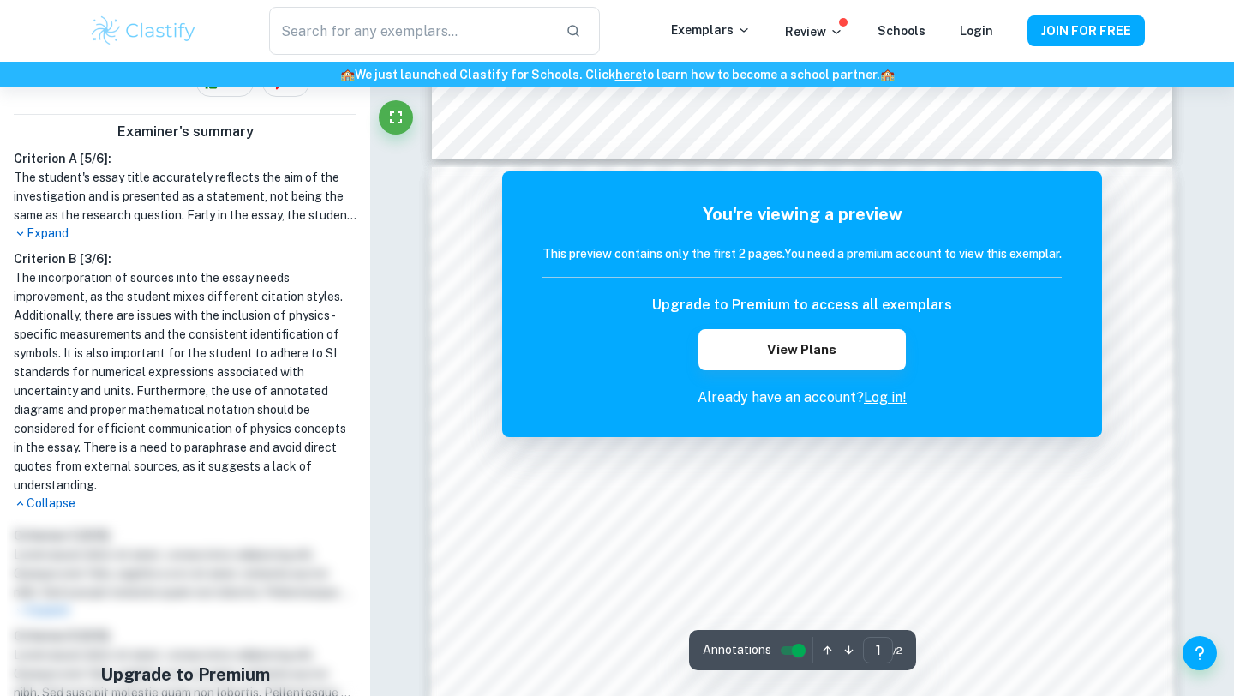
scroll to position [1452, 0]
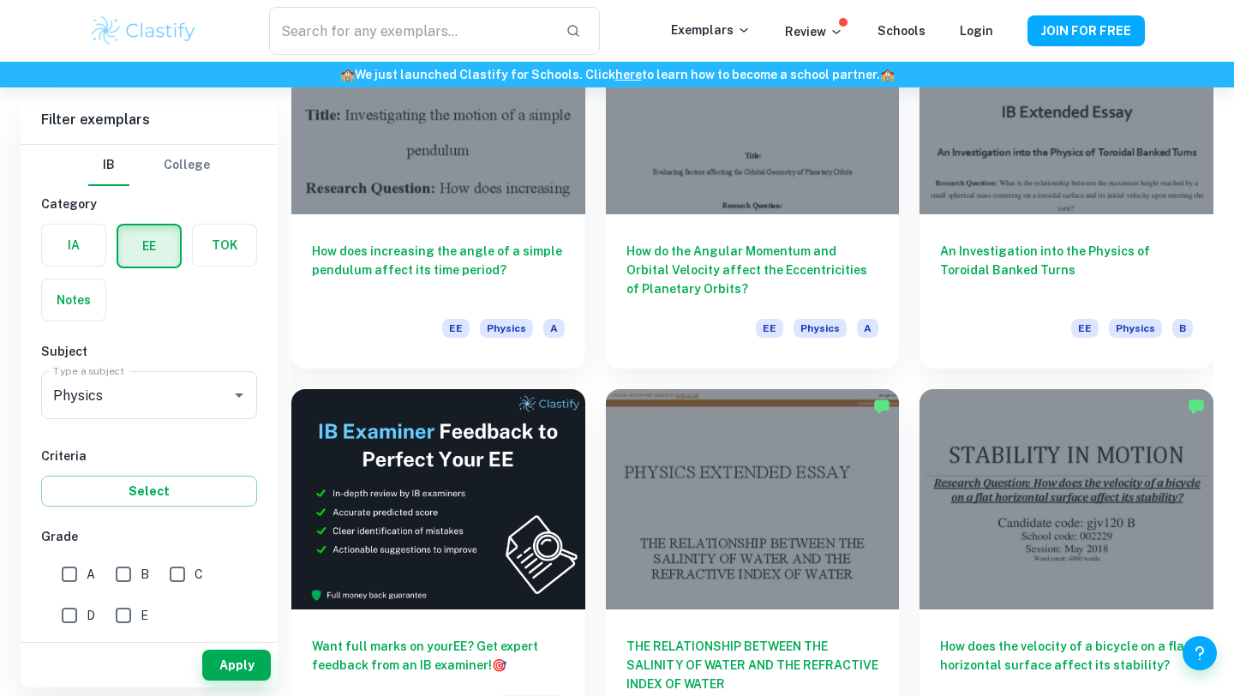
scroll to position [2271, 0]
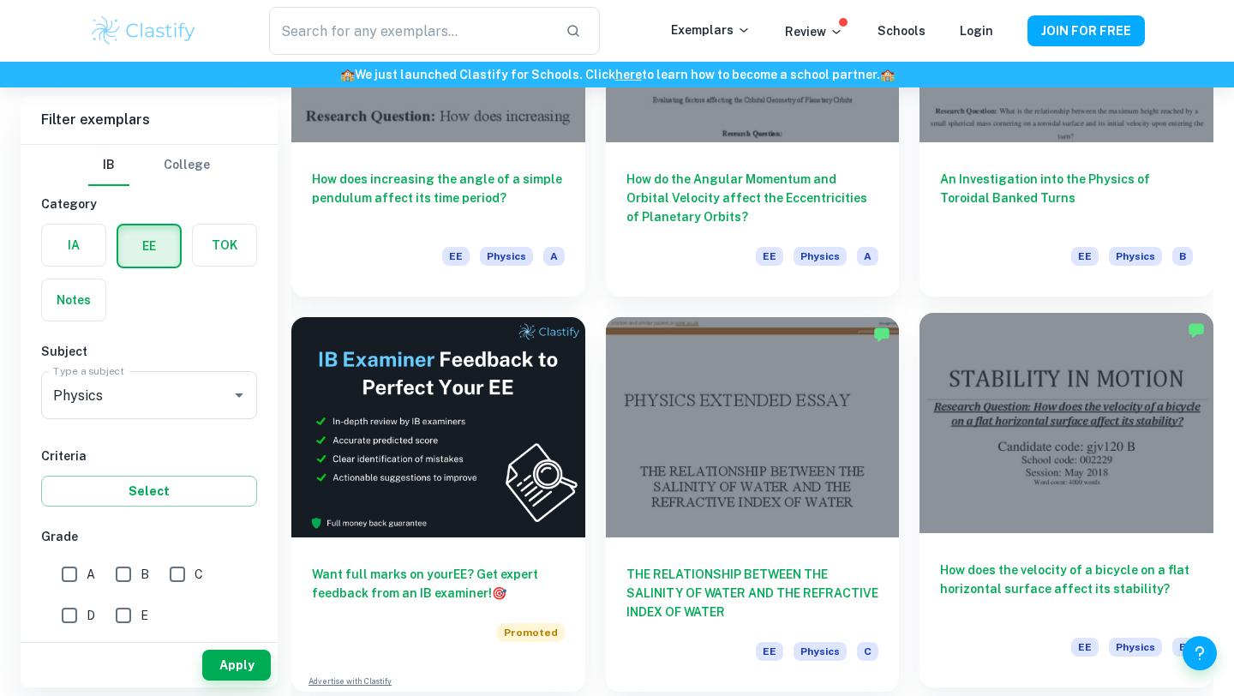
click at [1057, 503] on div at bounding box center [1067, 423] width 294 height 220
